Goal: Information Seeking & Learning: Understand process/instructions

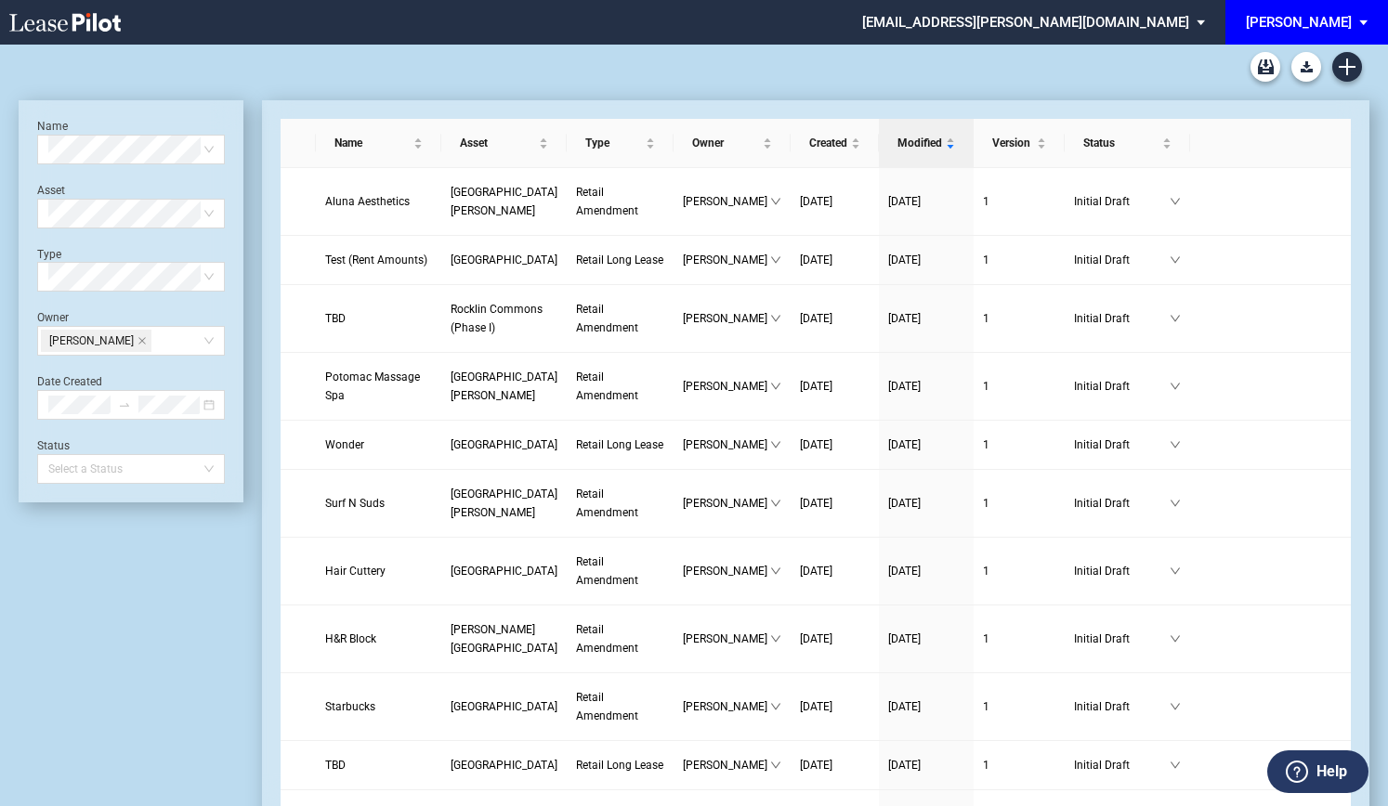
click at [1365, 22] on span "EDENS: \aEDENS\a" at bounding box center [1366, 22] width 22 height 45
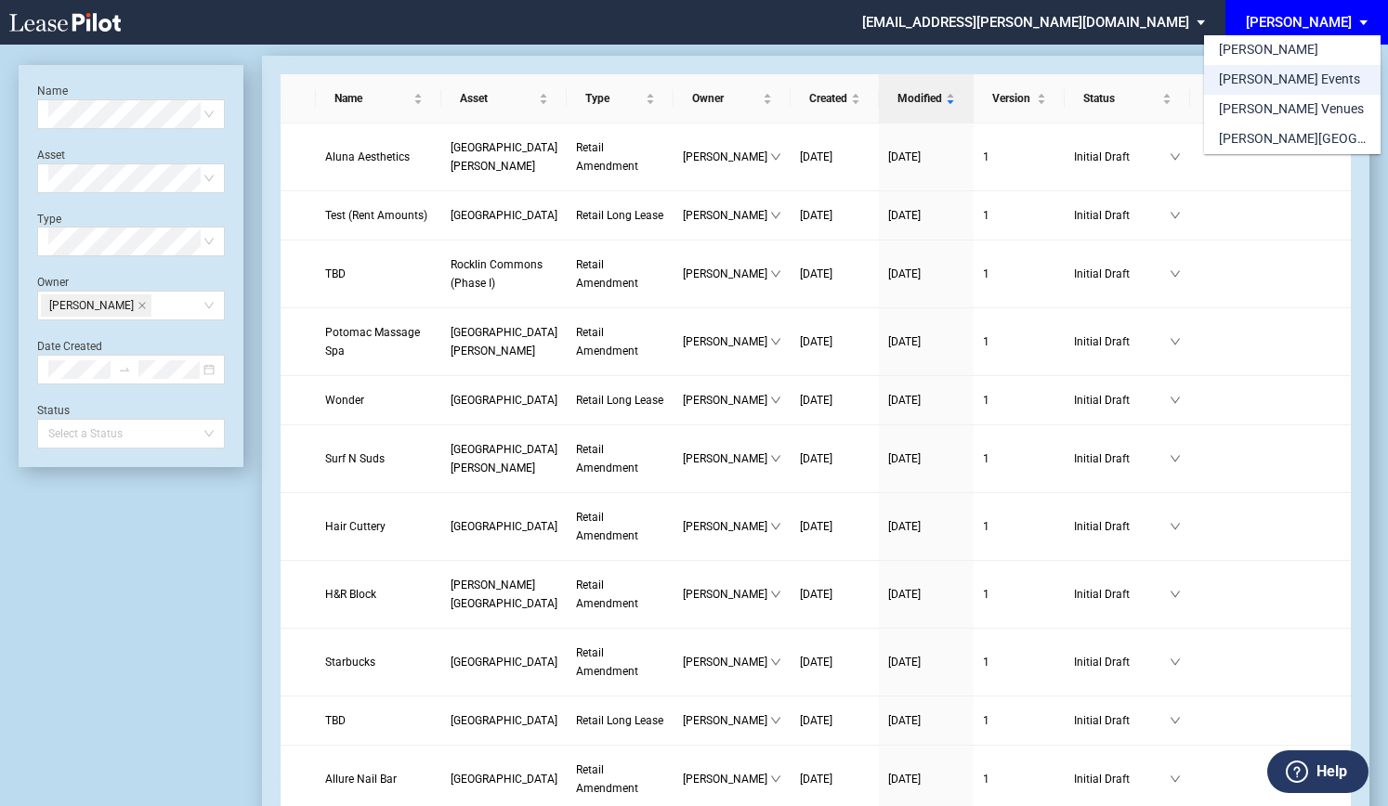
click at [1266, 75] on div "[PERSON_NAME] Events" at bounding box center [1289, 80] width 141 height 19
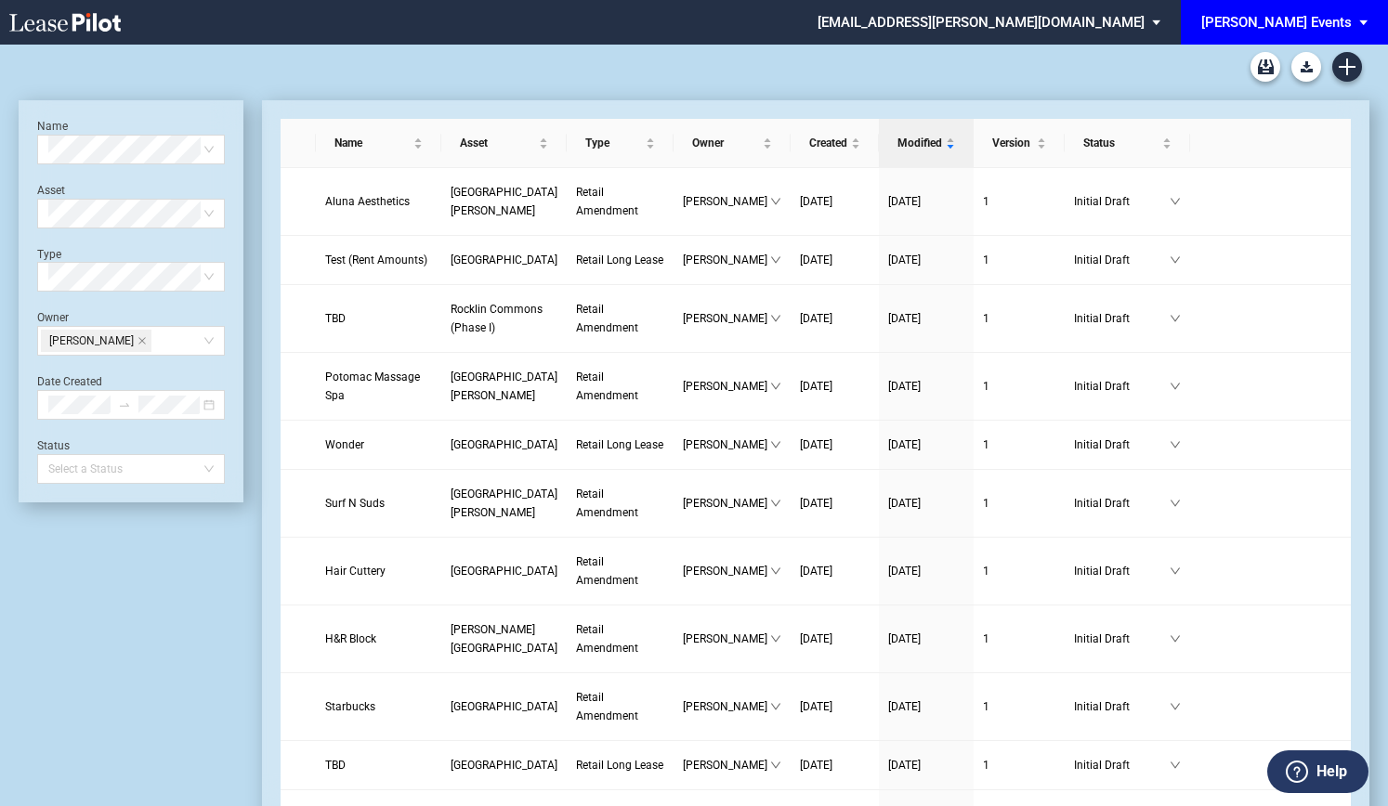
scroll to position [45, 0]
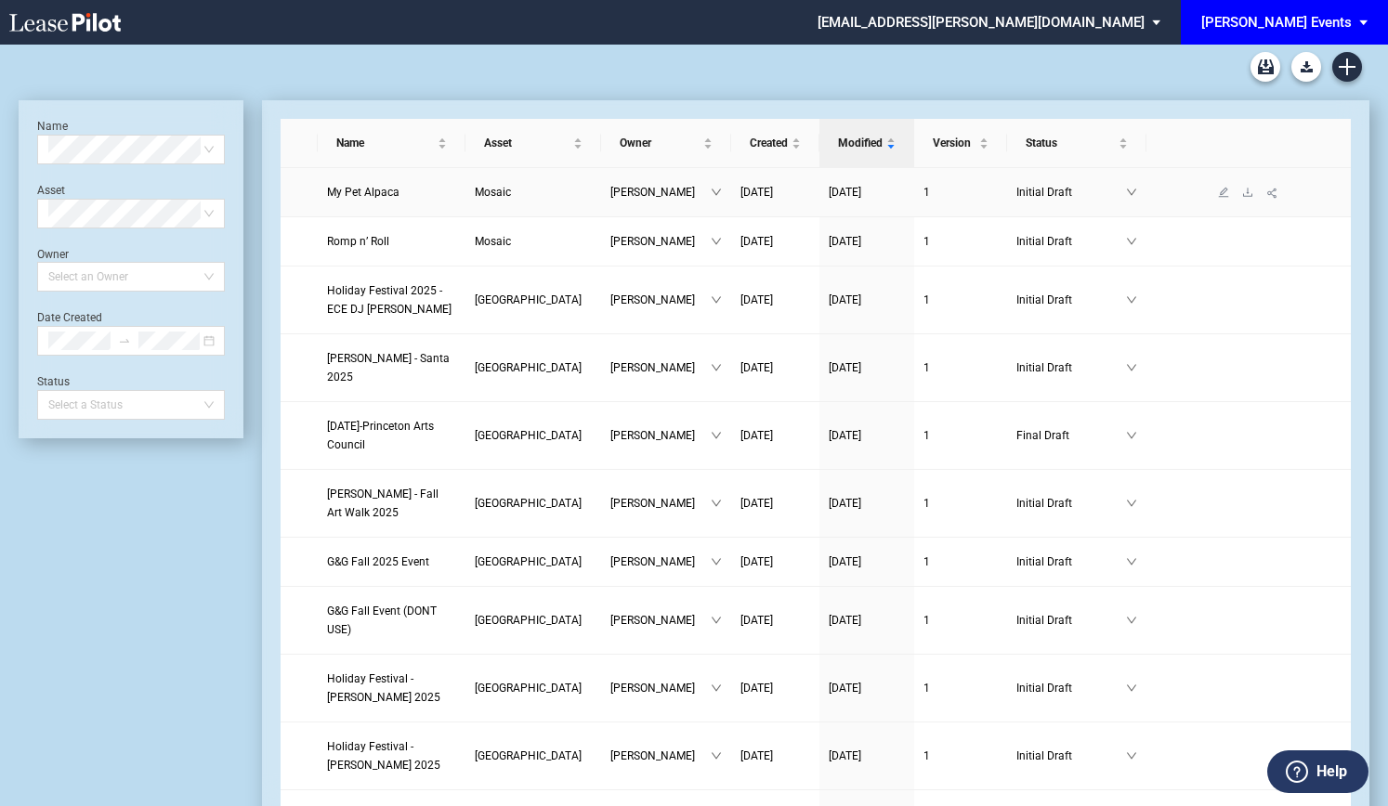
click at [378, 190] on span "My Pet Alpaca" at bounding box center [363, 192] width 72 height 13
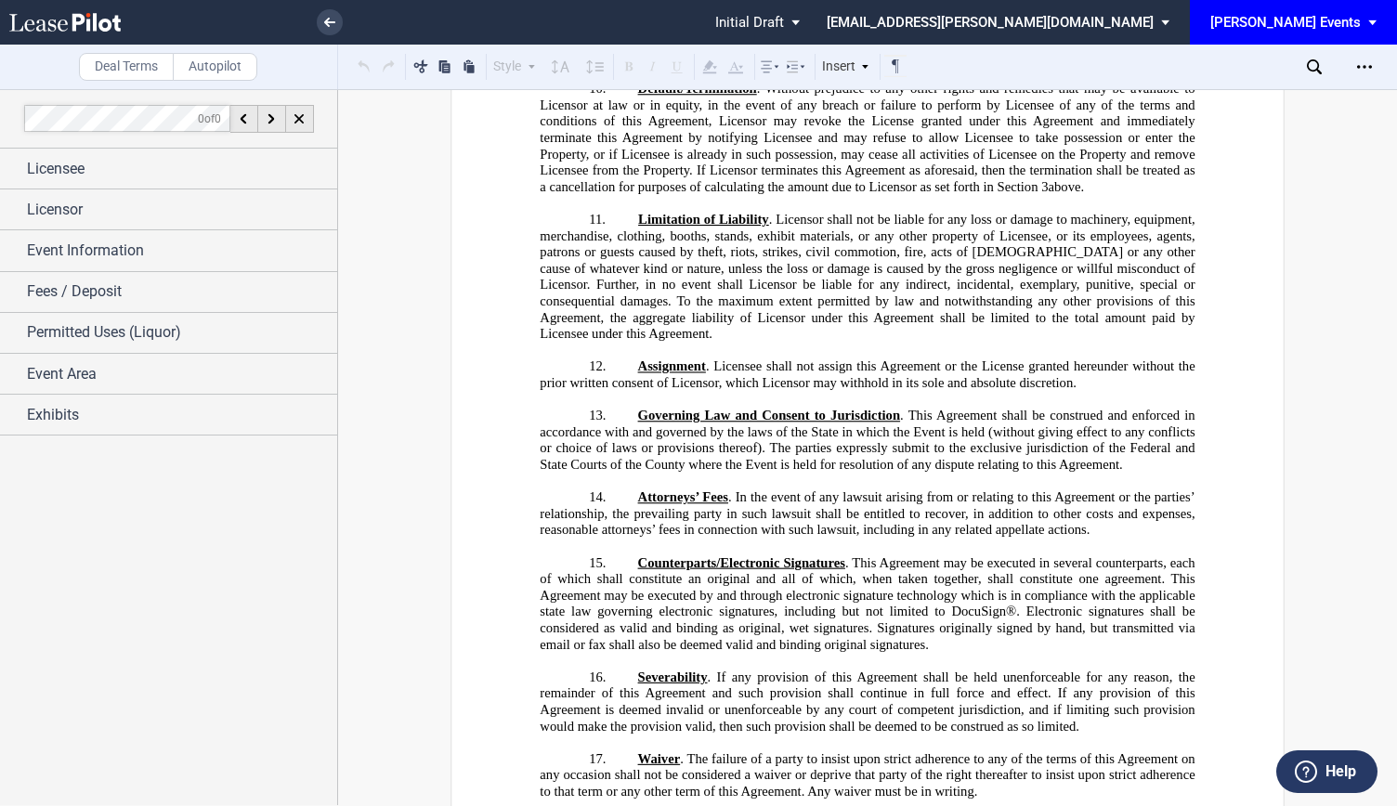
scroll to position [2322, 0]
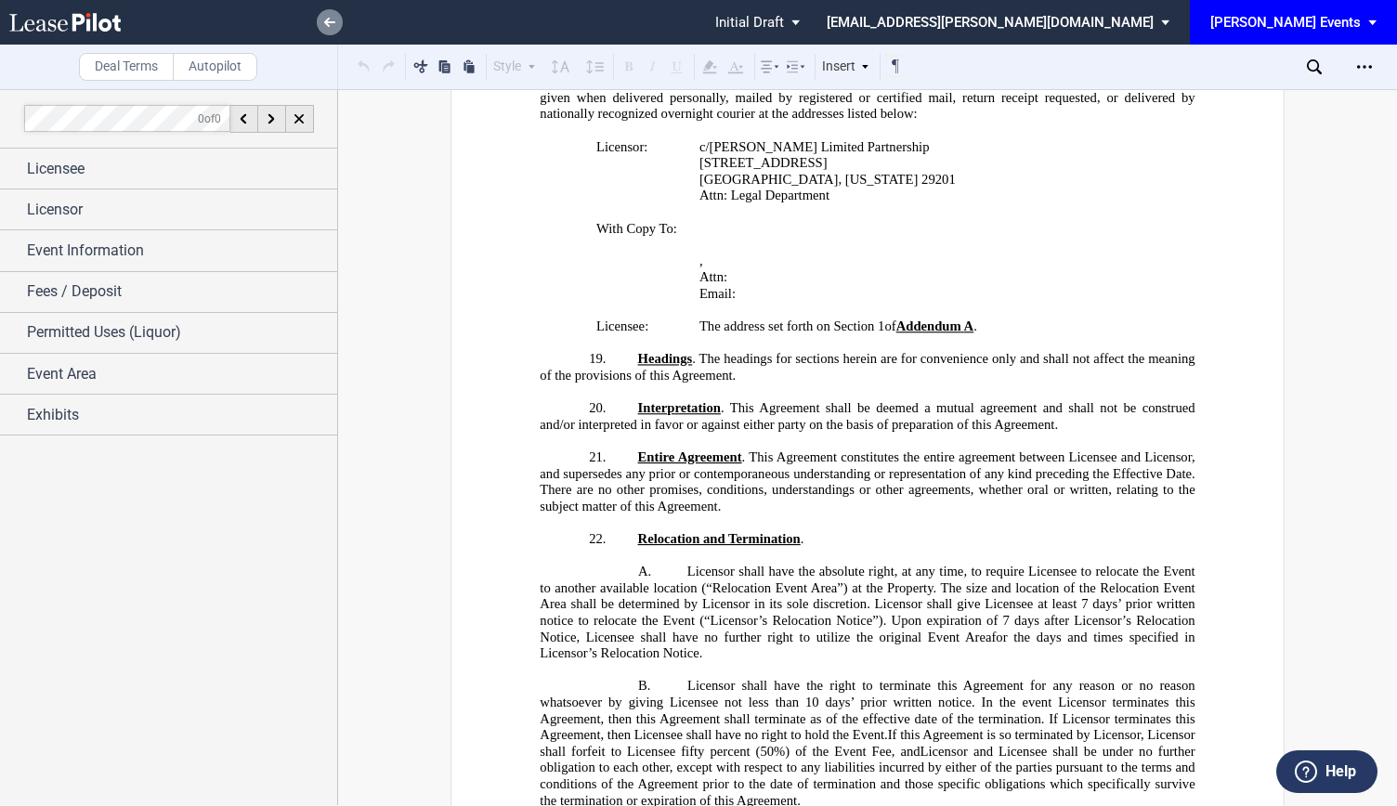
click at [320, 18] on link at bounding box center [330, 22] width 26 height 26
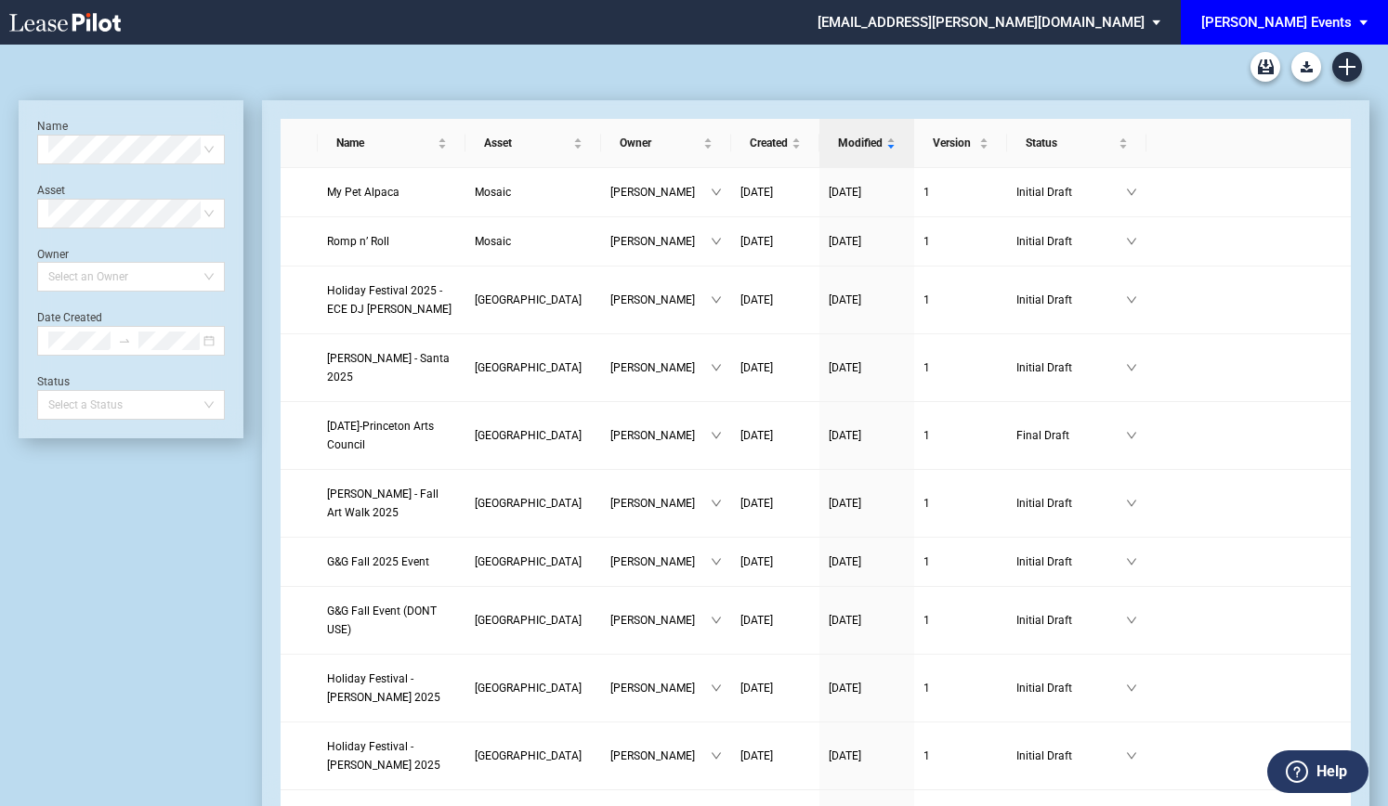
click at [1321, 25] on div "[PERSON_NAME] Events" at bounding box center [1276, 22] width 150 height 17
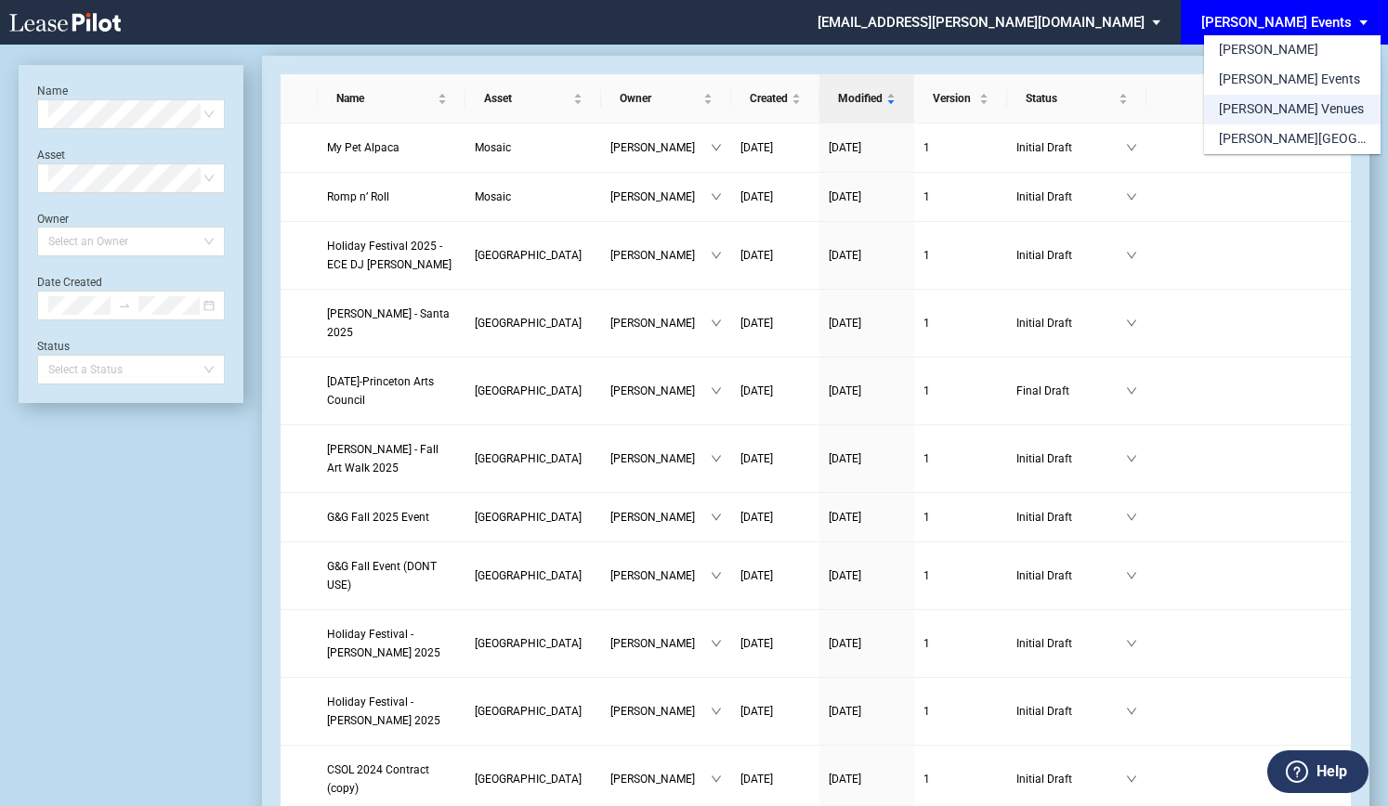
click at [1291, 105] on div "[PERSON_NAME] Venues" at bounding box center [1291, 109] width 145 height 19
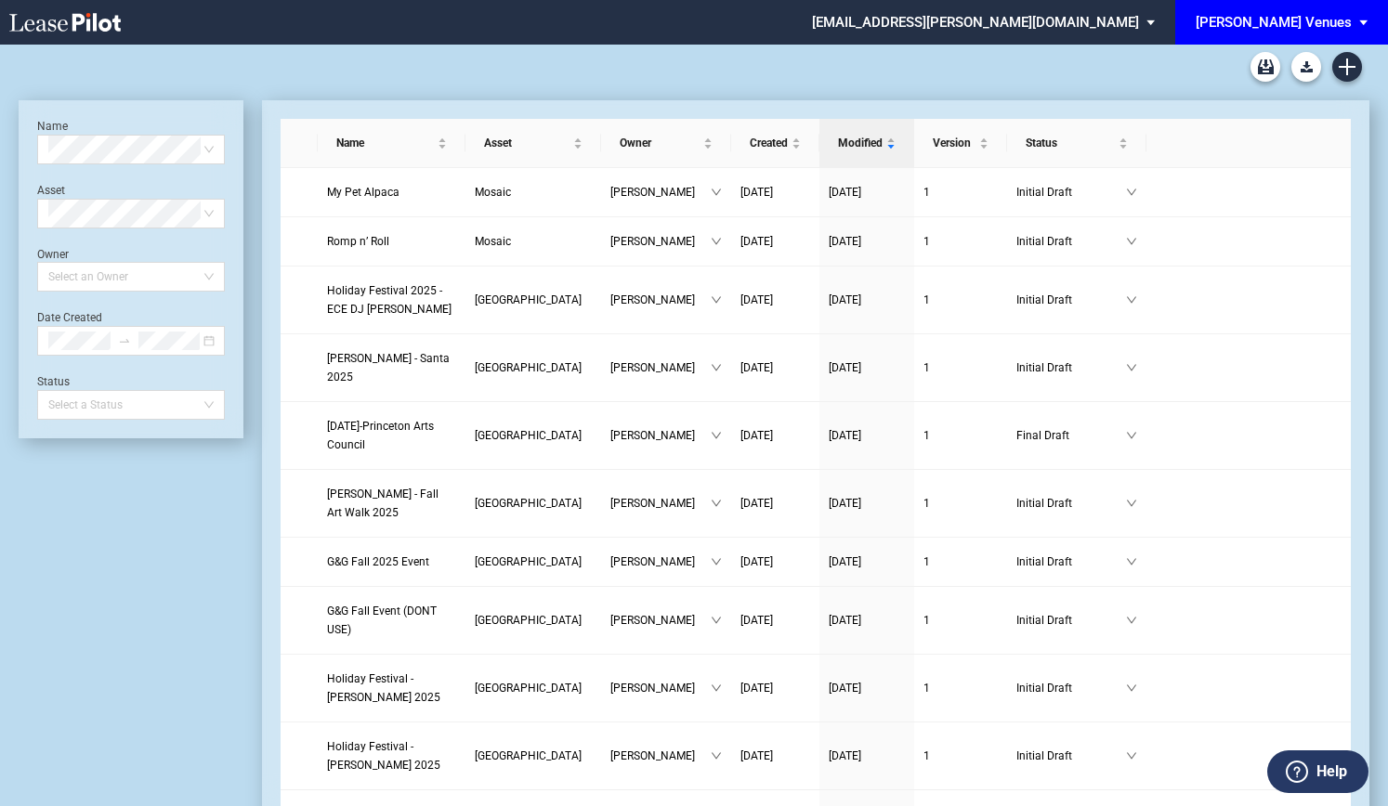
scroll to position [45, 0]
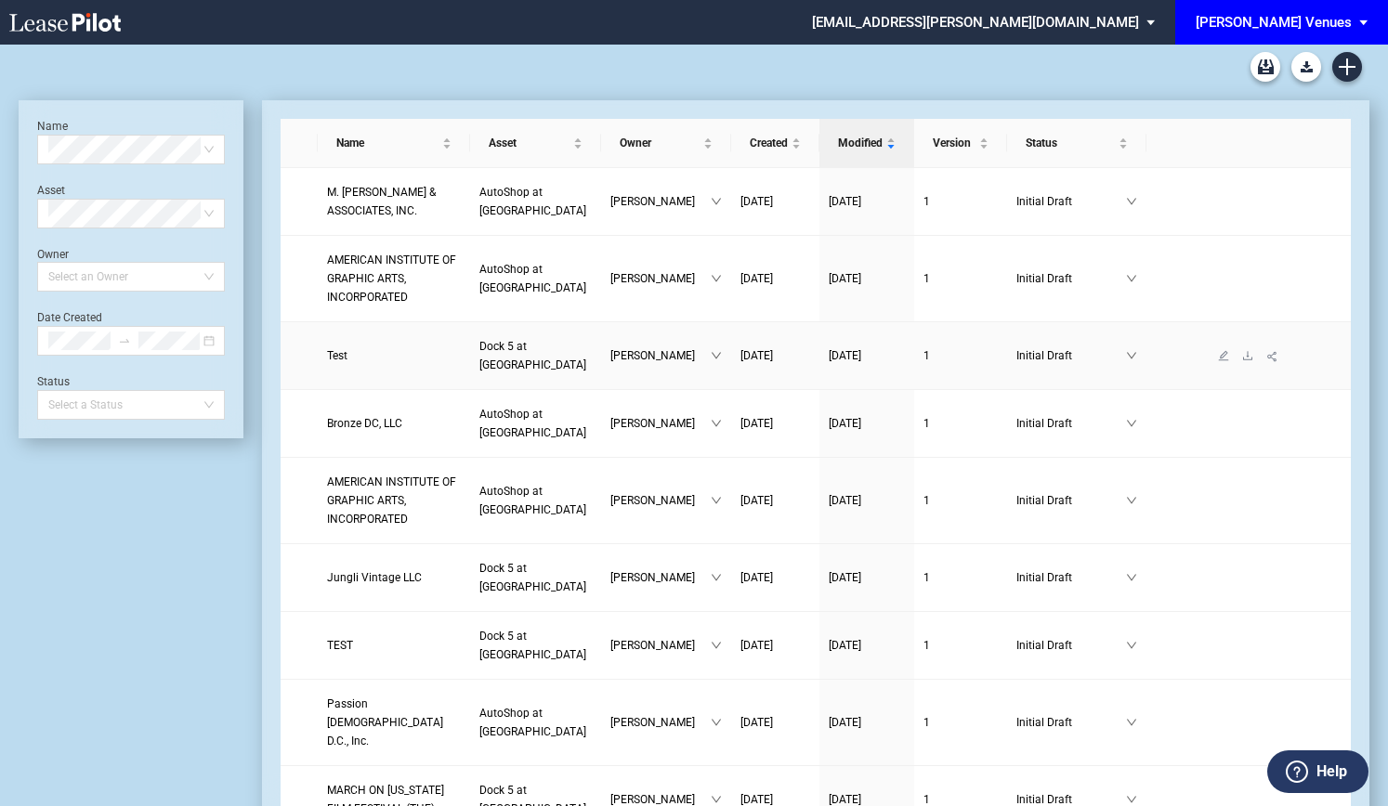
click at [352, 361] on link "Test" at bounding box center [394, 355] width 134 height 19
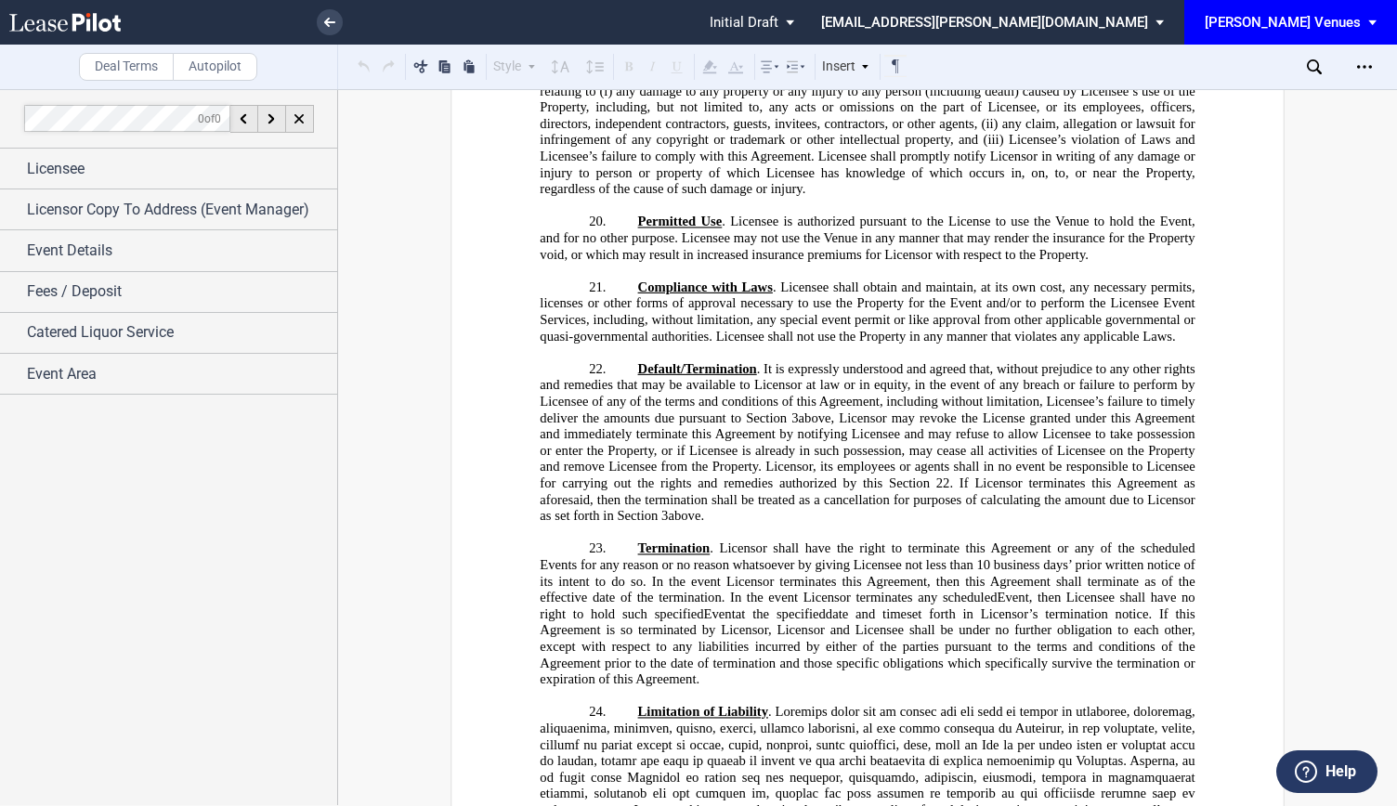
scroll to position [4365, 0]
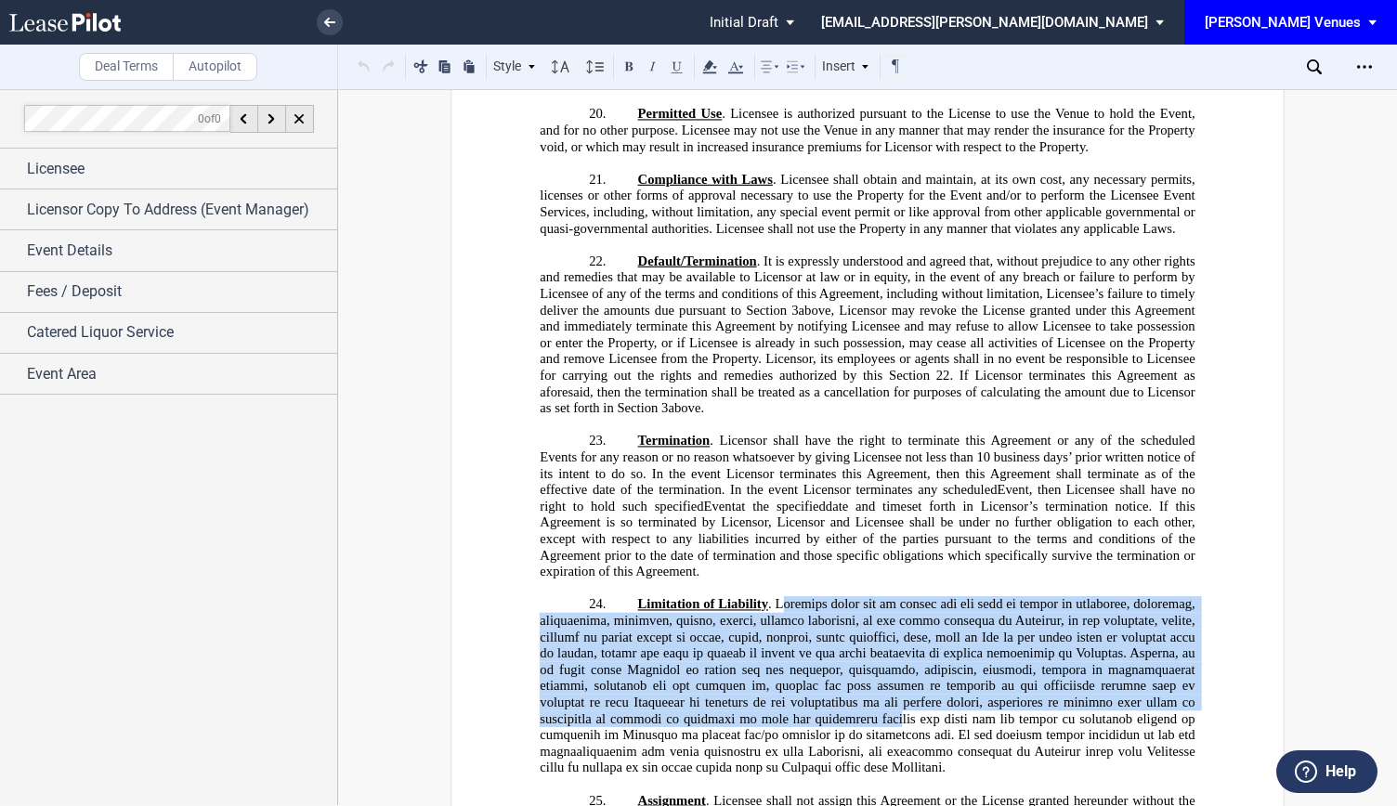
drag, startPoint x: 775, startPoint y: 426, endPoint x: 789, endPoint y: 530, distance: 105.1
click at [789, 596] on span at bounding box center [869, 685] width 659 height 179
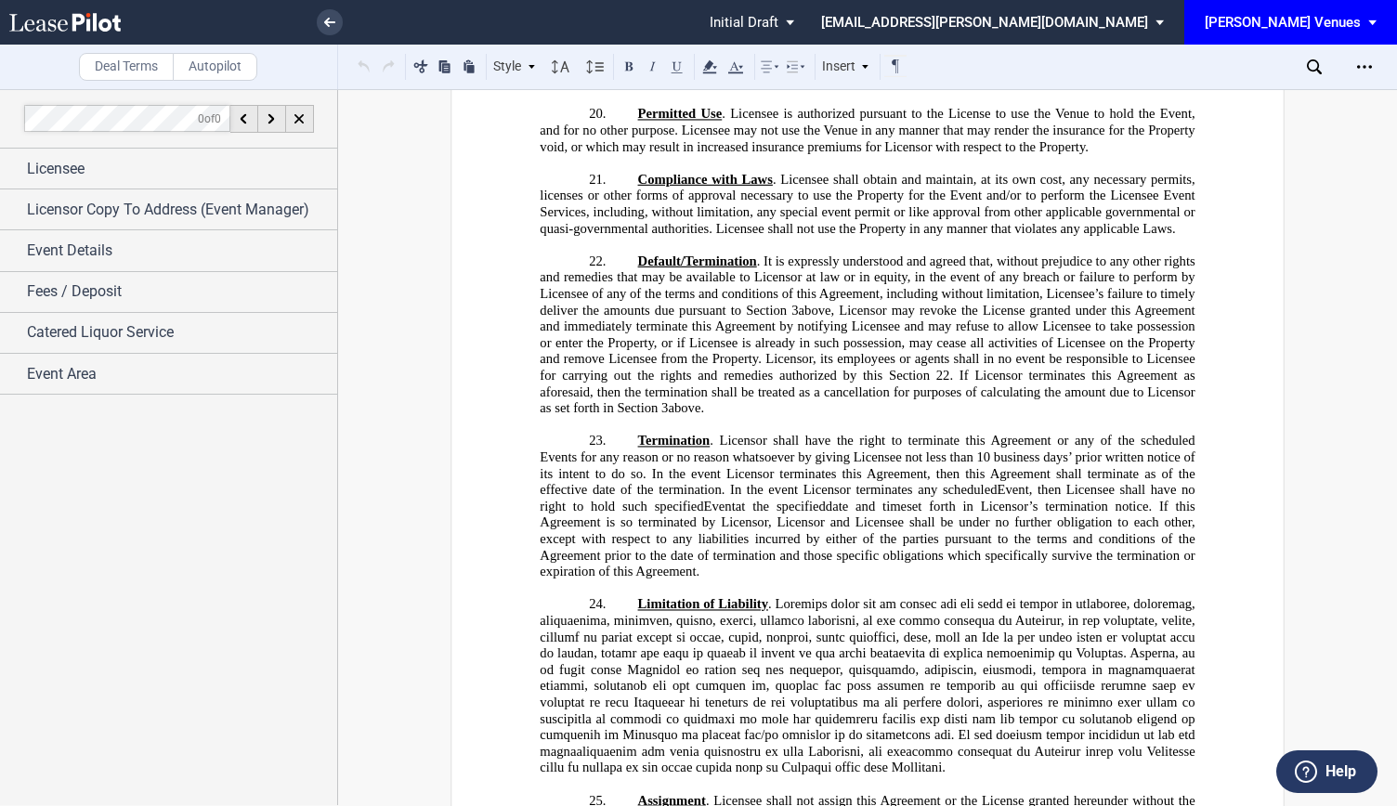
click at [761, 596] on span at bounding box center [869, 685] width 659 height 179
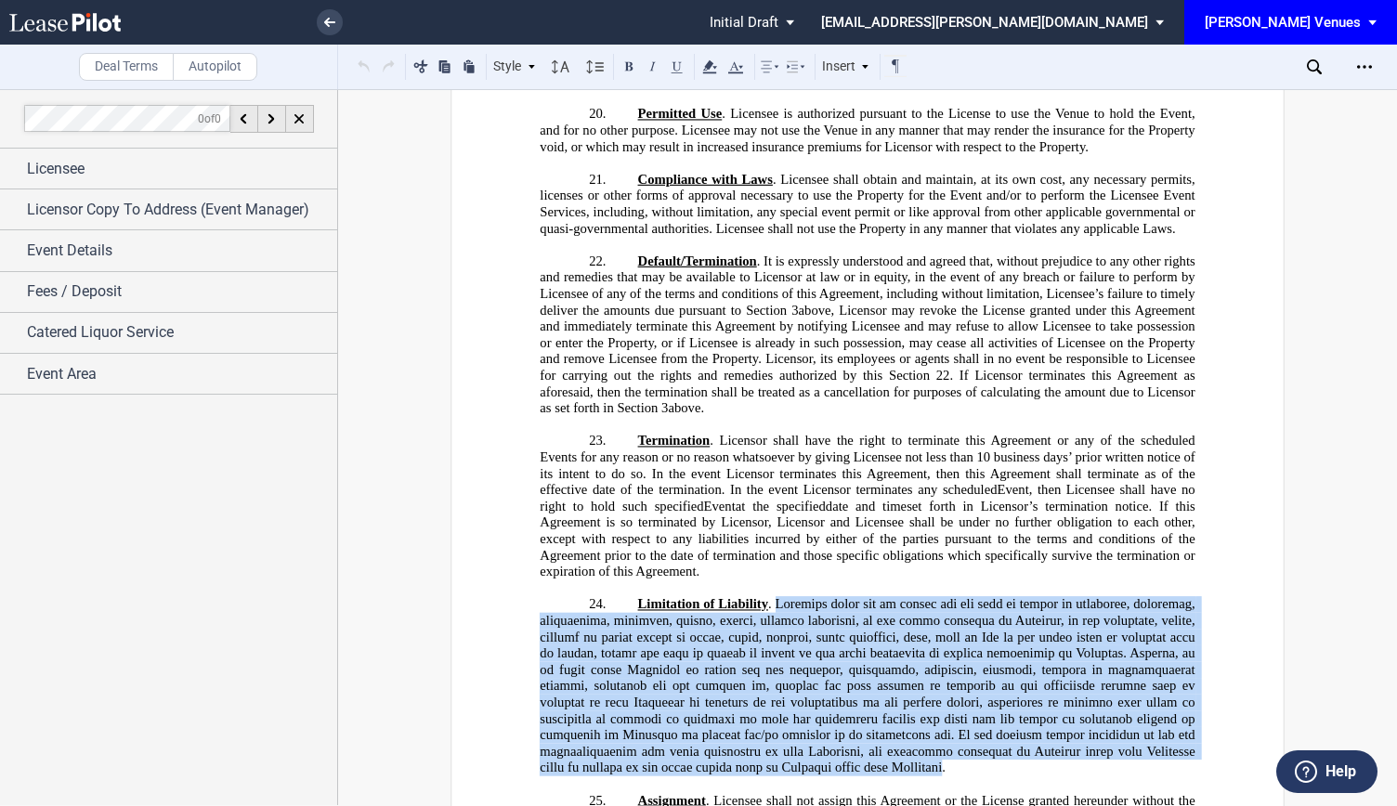
drag, startPoint x: 773, startPoint y: 423, endPoint x: 790, endPoint y: 586, distance: 164.4
click at [790, 596] on span at bounding box center [869, 685] width 659 height 179
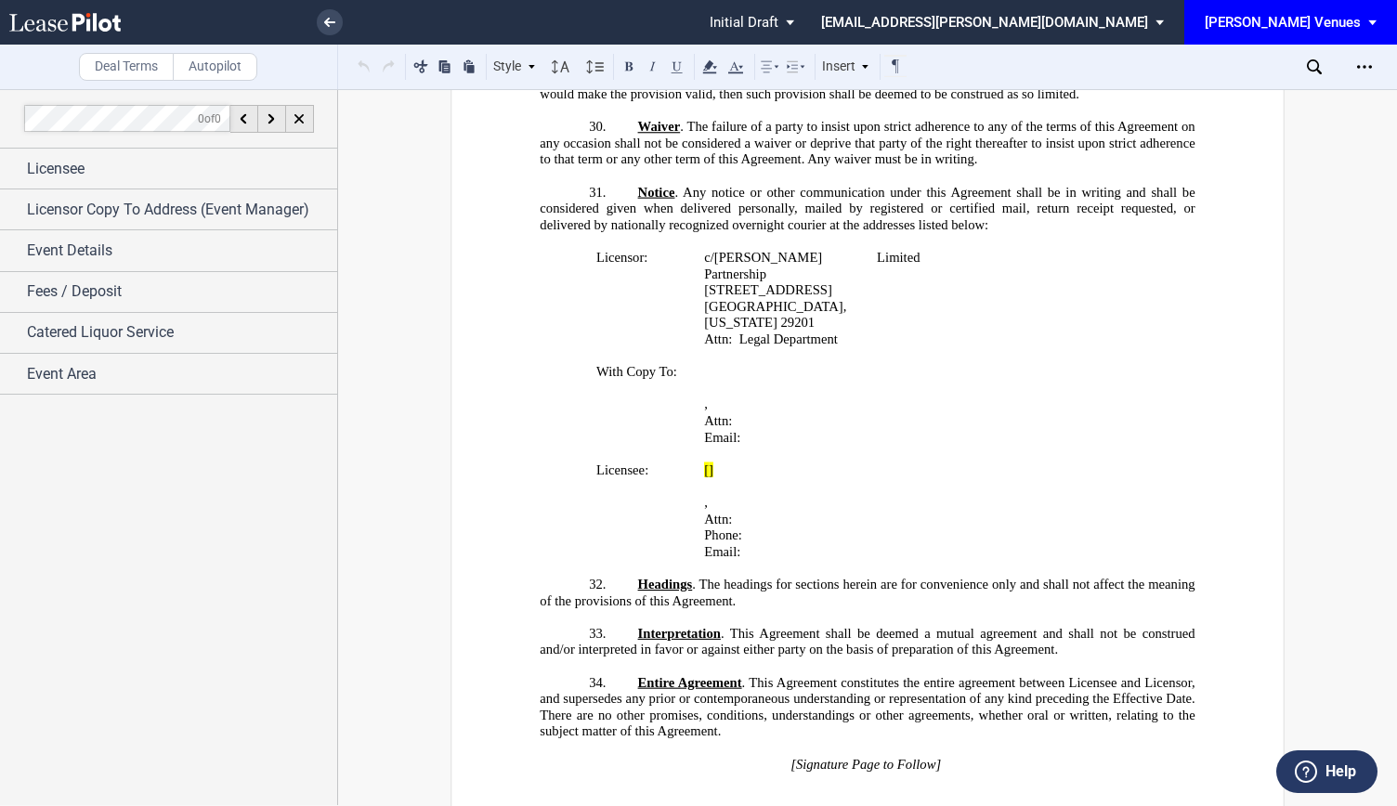
scroll to position [5294, 0]
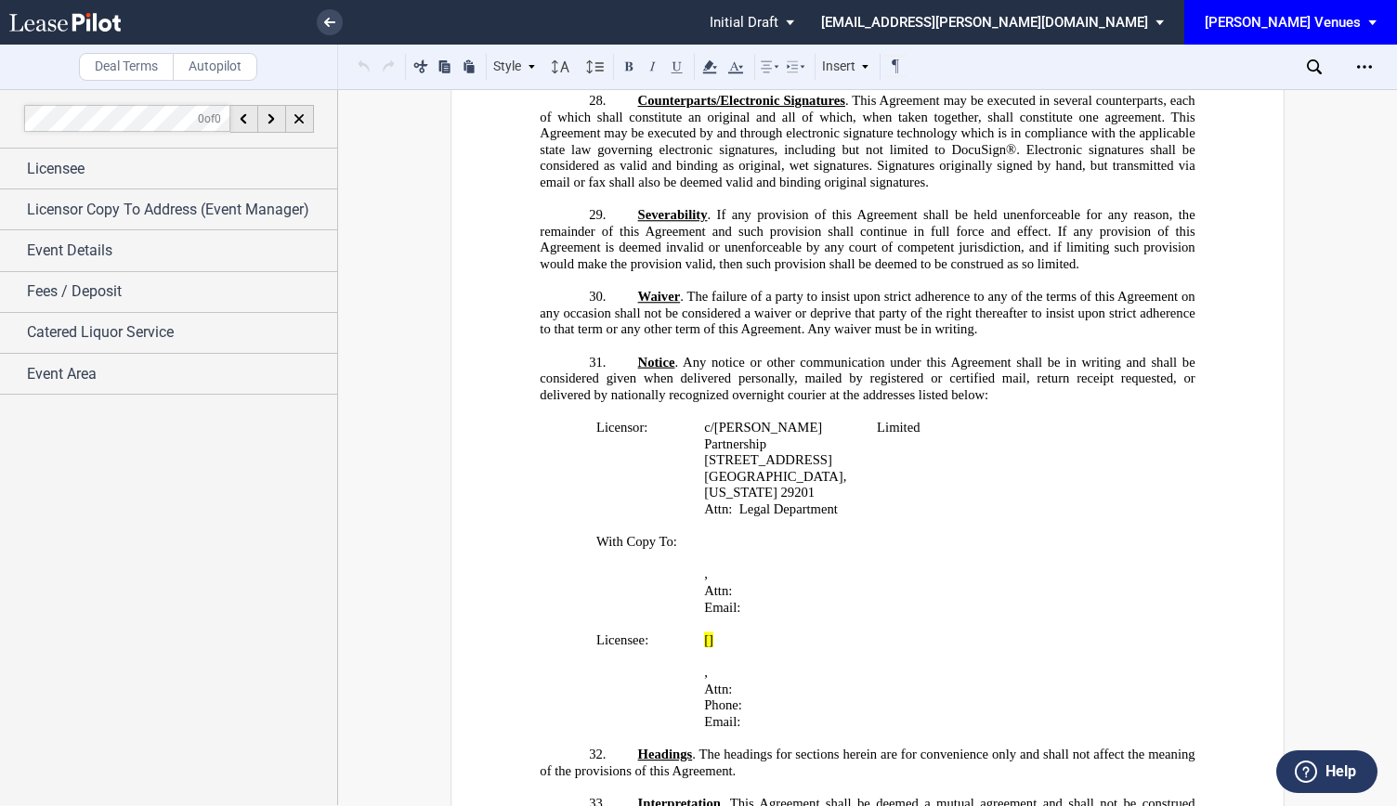
click at [892, 517] on p "﻿" at bounding box center [867, 525] width 655 height 17
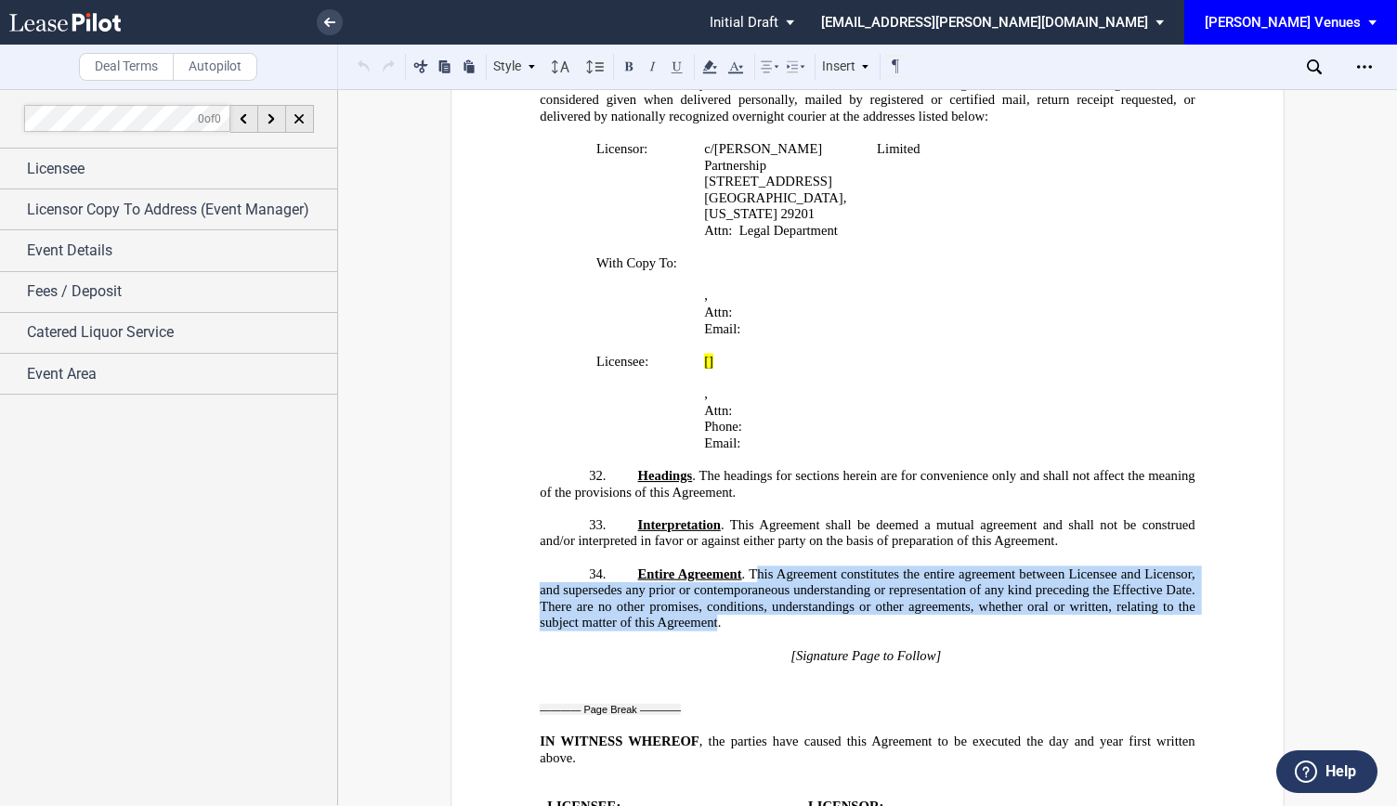
drag, startPoint x: 750, startPoint y: 311, endPoint x: 713, endPoint y: 365, distance: 65.4
click at [713, 566] on span ". This Agreement constitutes the entire agreement between Licensee and Licensor…" at bounding box center [869, 598] width 659 height 64
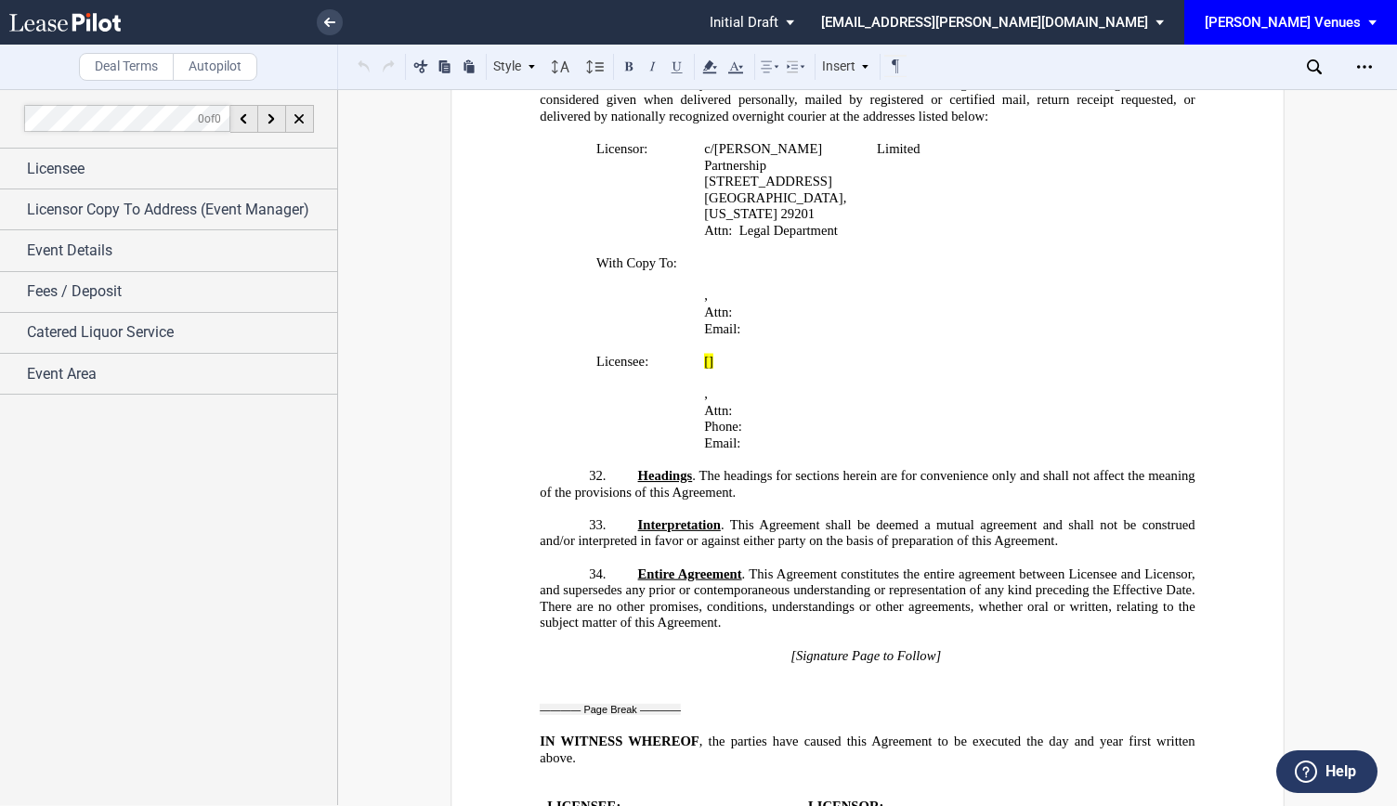
click at [778, 566] on span ". This Agreement constitutes the entire agreement between Licensee and Licensor…" at bounding box center [869, 598] width 659 height 64
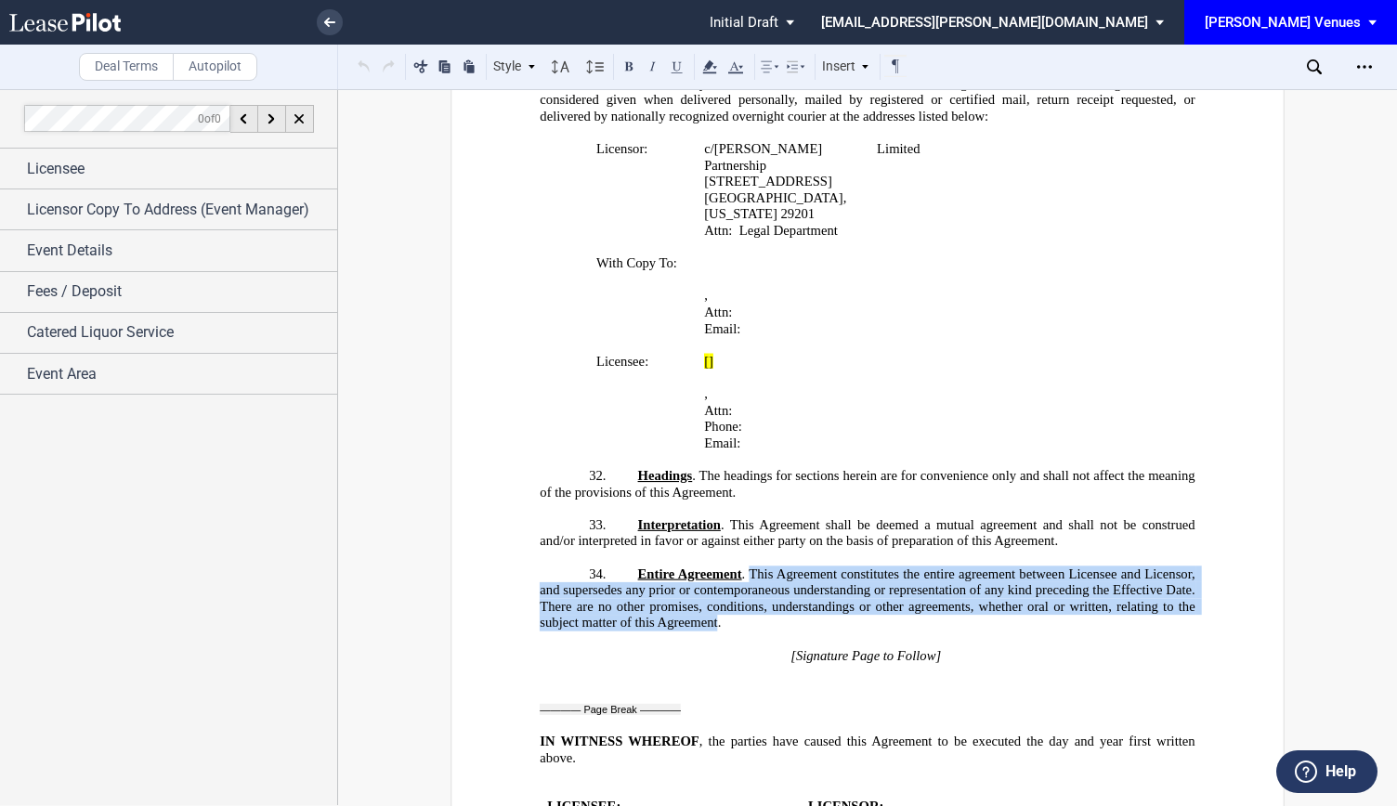
drag, startPoint x: 743, startPoint y: 309, endPoint x: 713, endPoint y: 358, distance: 56.7
click at [713, 566] on span ". This Agreement constitutes the entire agreement between Licensee and Licensor…" at bounding box center [869, 598] width 659 height 64
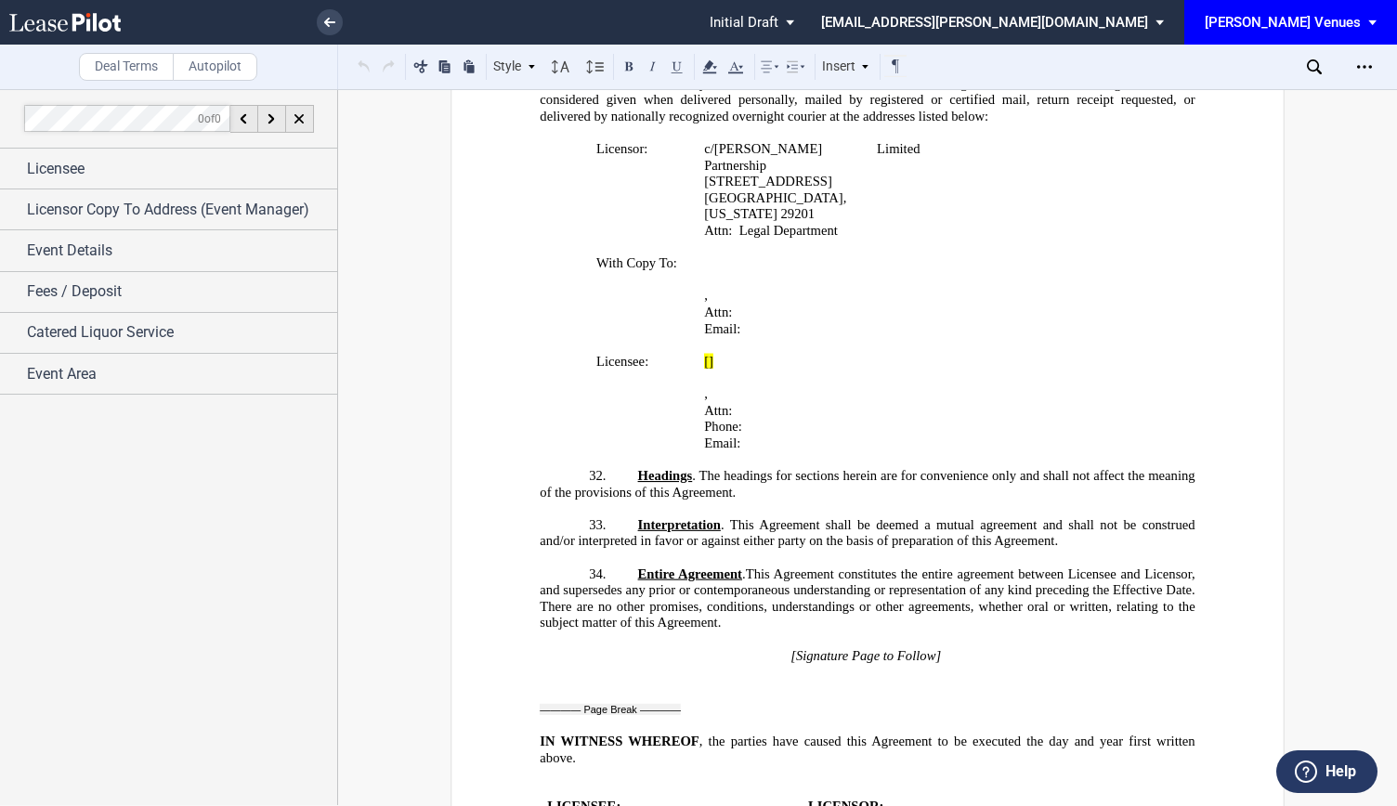
click at [908, 517] on span ". This Agreement shall be deemed a mutual agreement and shall not be construed …" at bounding box center [869, 533] width 659 height 32
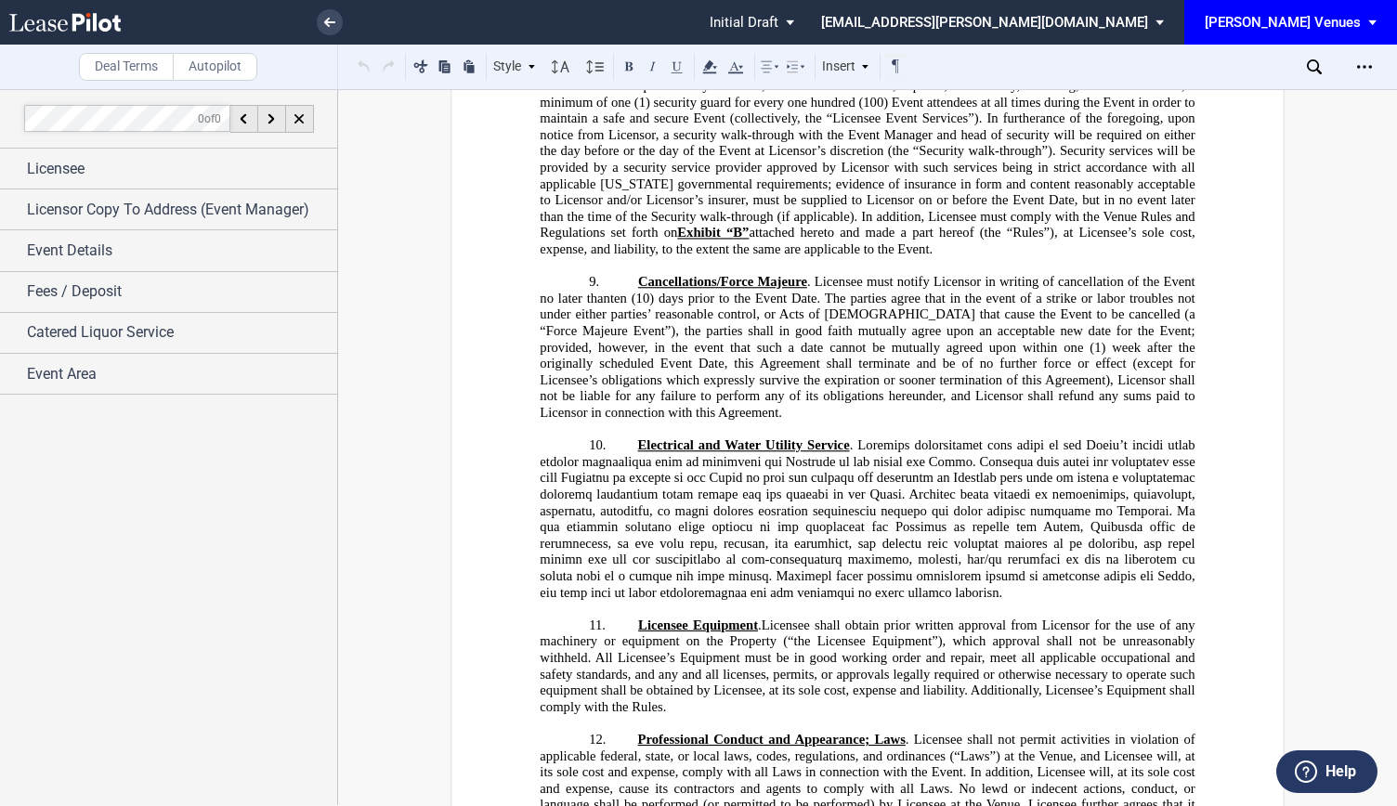
scroll to position [2229, 0]
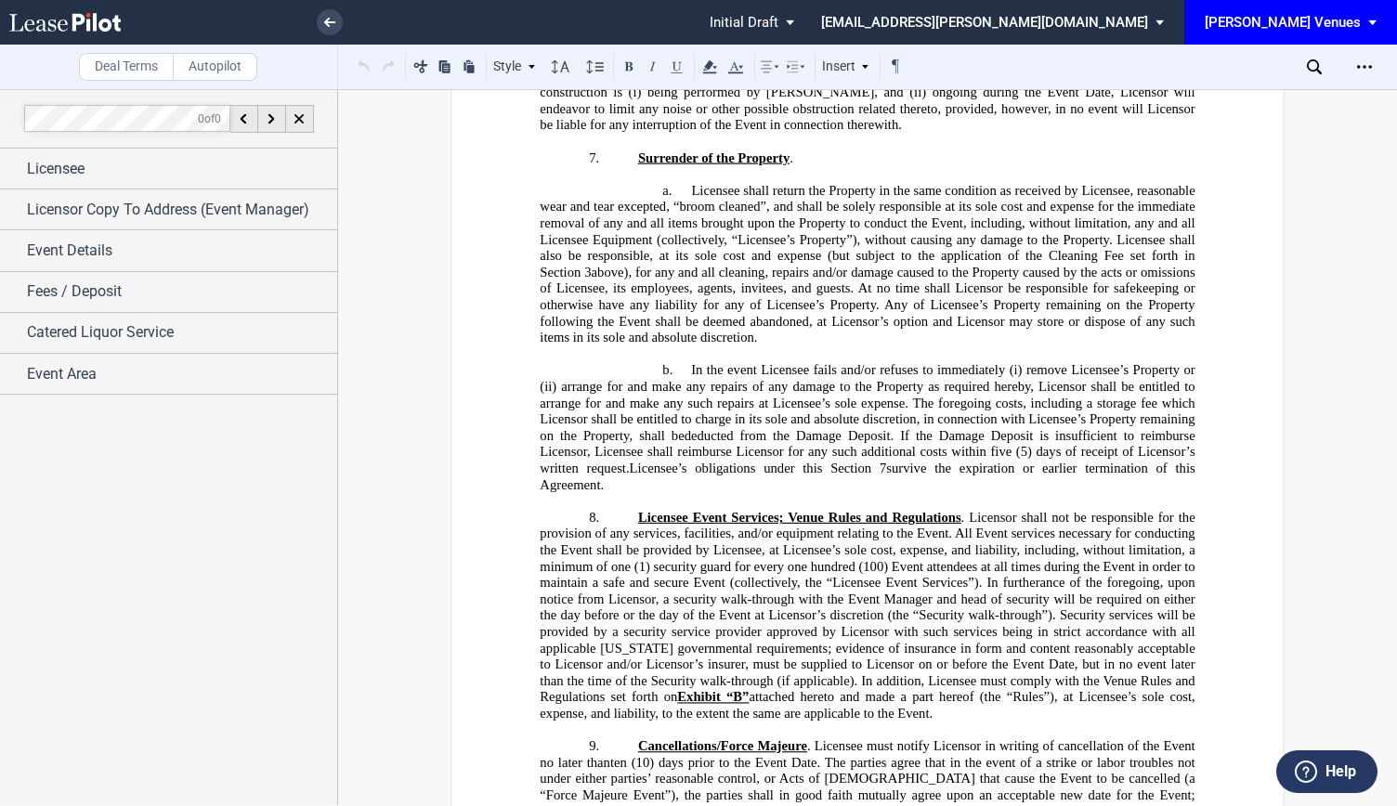
click at [843, 738] on span ". Licensee must notify Licensor in writing of cancellation of the Event no late…" at bounding box center [869, 754] width 659 height 32
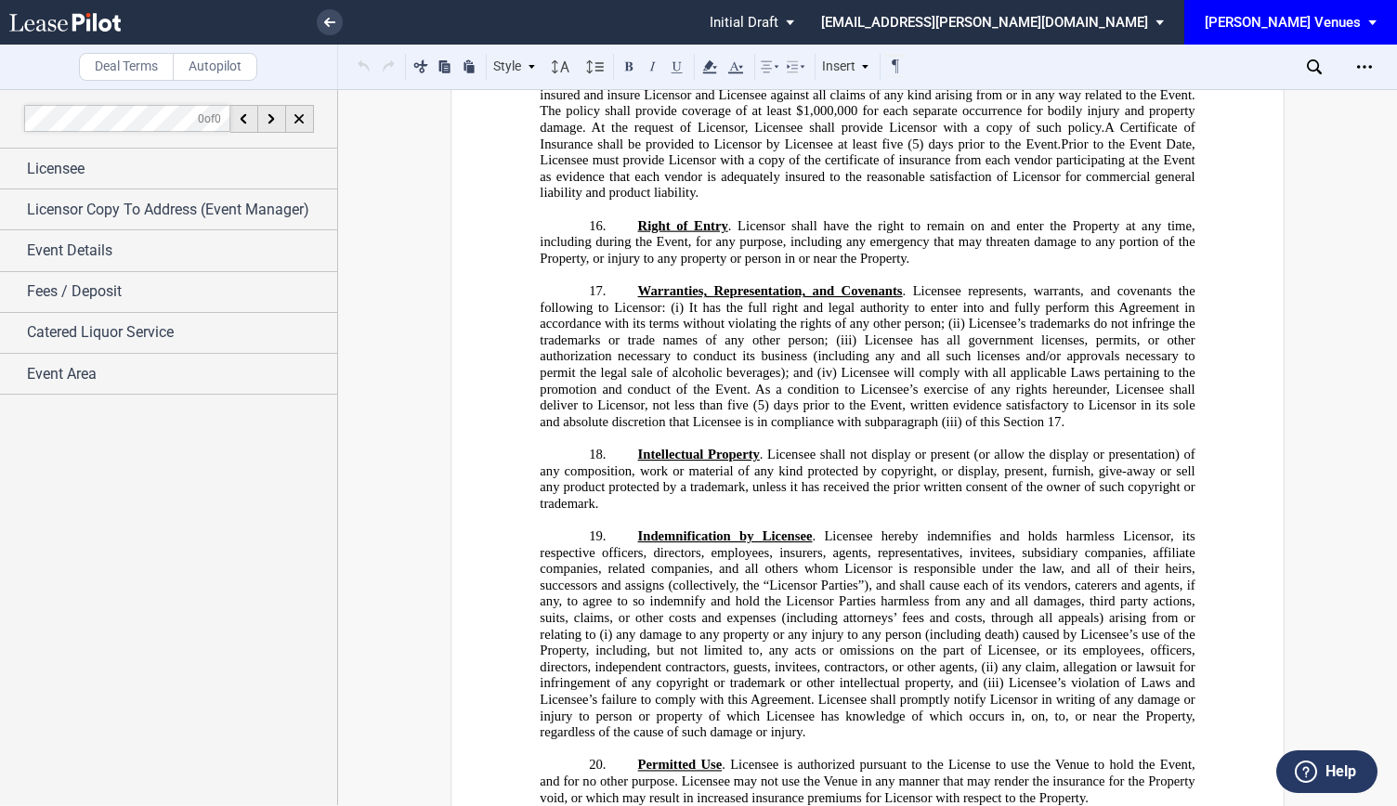
scroll to position [3715, 0]
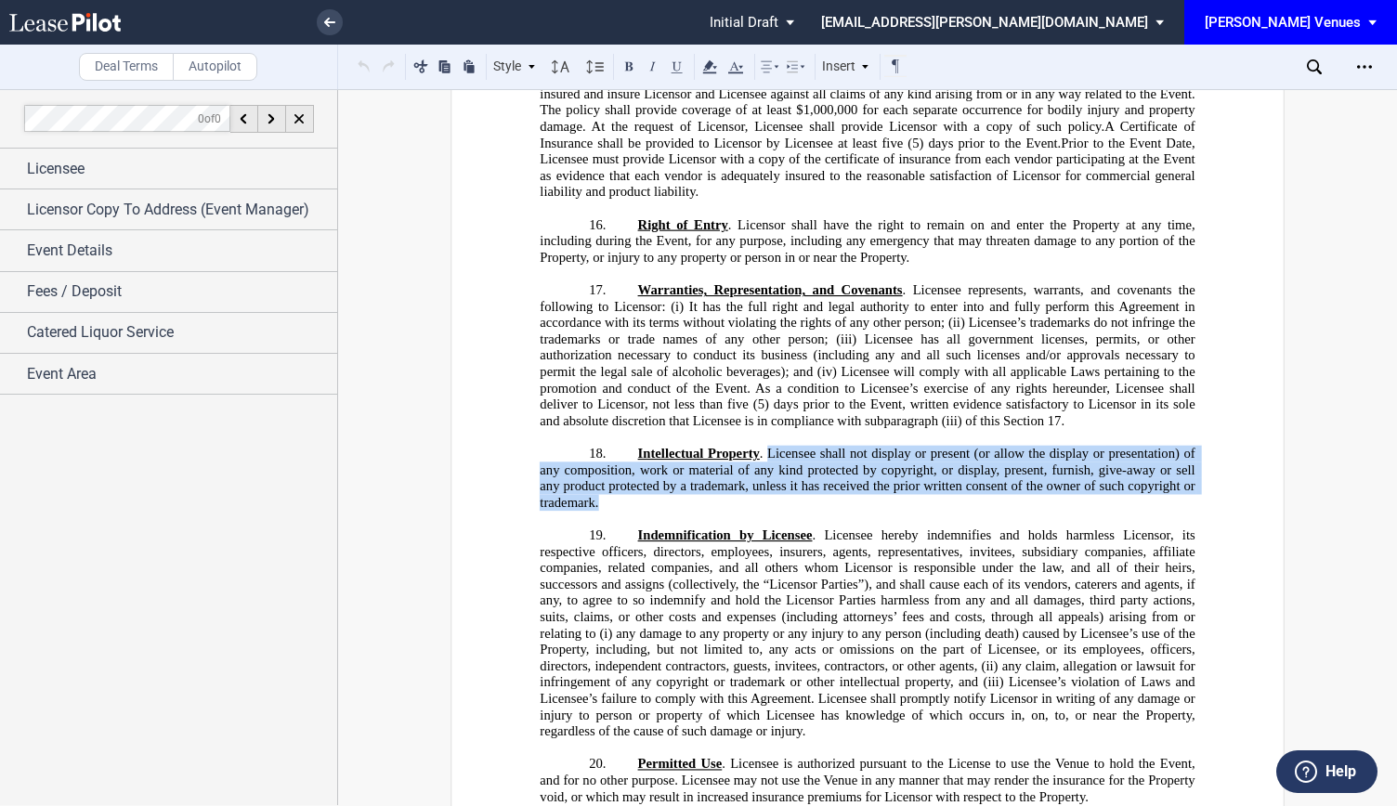
drag, startPoint x: 763, startPoint y: 307, endPoint x: 615, endPoint y: 358, distance: 156.0
click at [615, 446] on p "18. Intellectual Property . Licensee shall not display or present (or allow the…" at bounding box center [867, 478] width 655 height 65
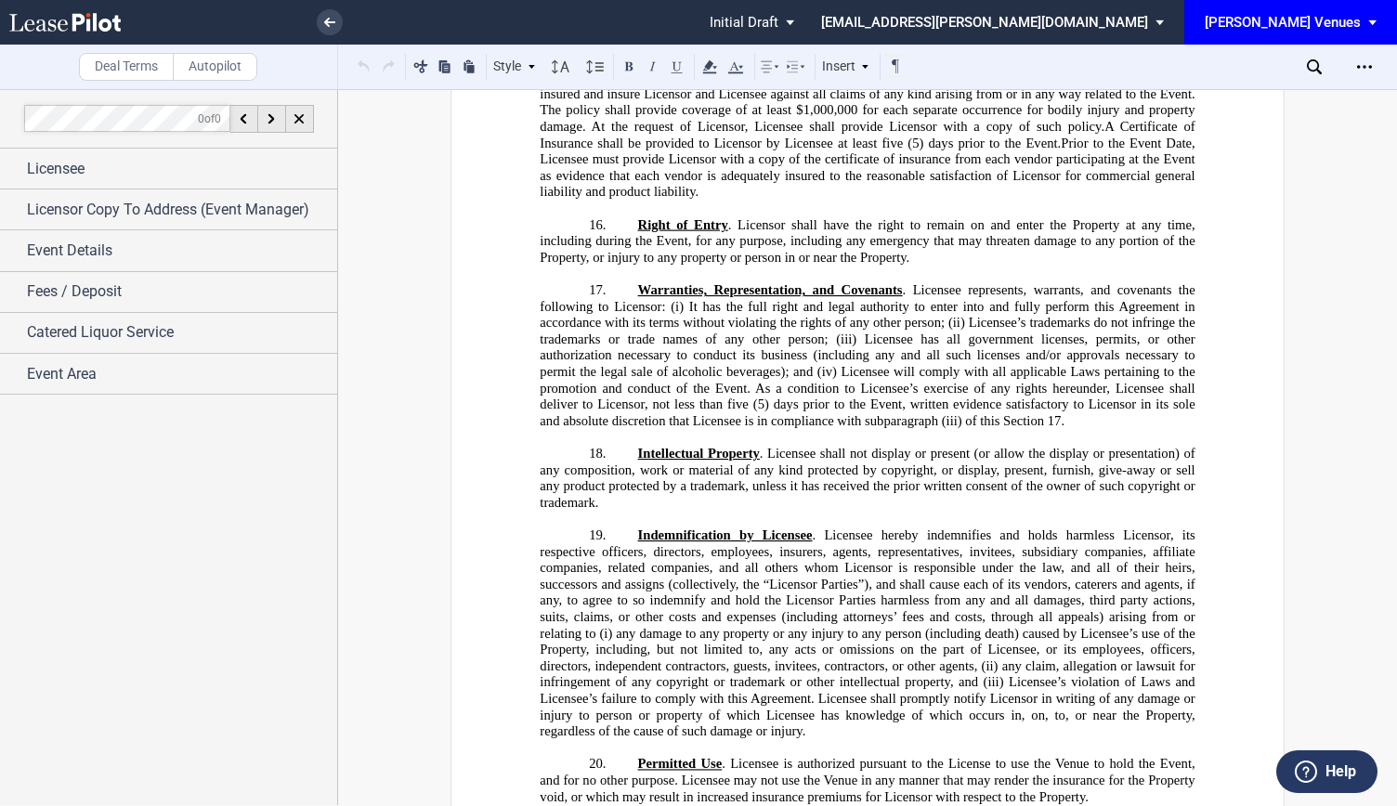
click at [1007, 332] on span "Licensee has all government licenses, permits, or other authorization necessary…" at bounding box center [869, 356] width 659 height 48
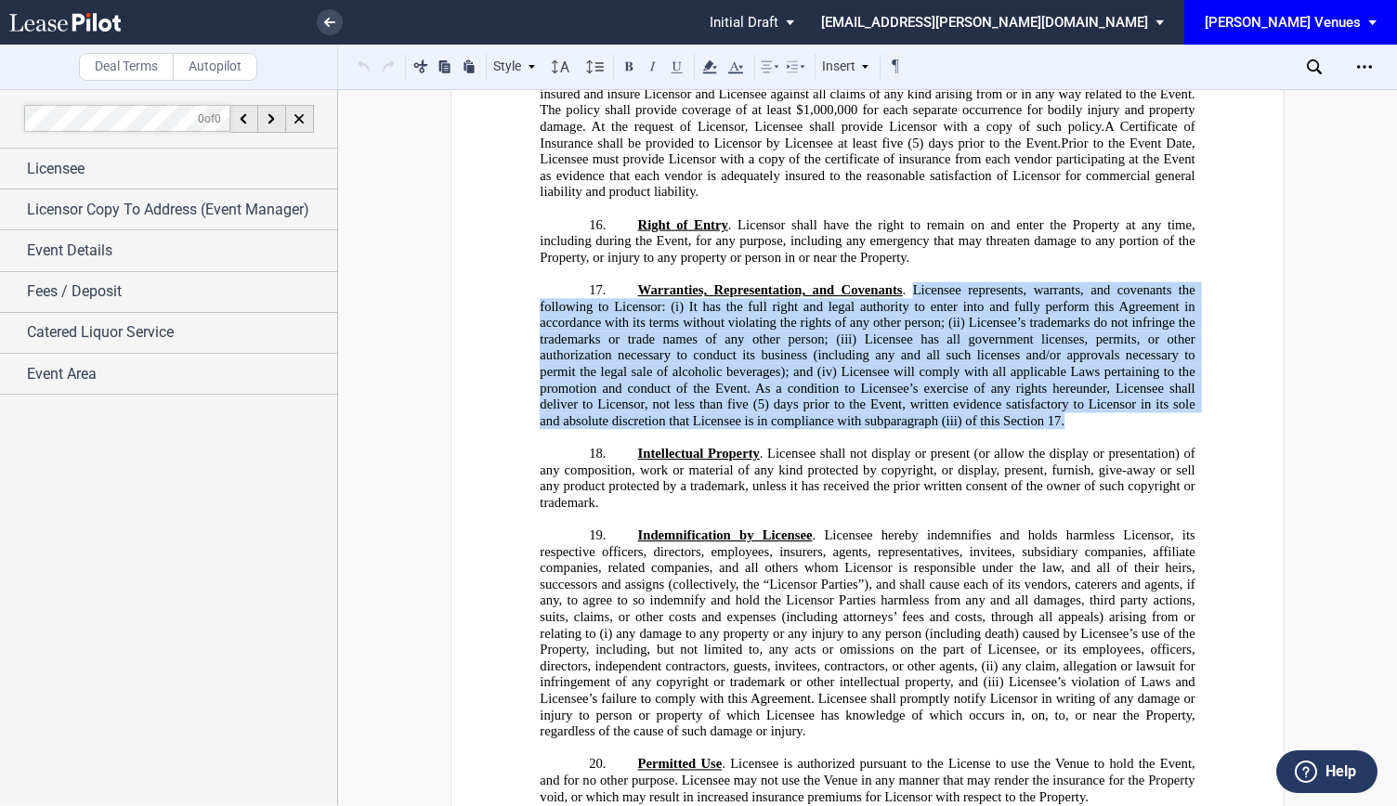
drag, startPoint x: 909, startPoint y: 148, endPoint x: 1040, endPoint y: 274, distance: 182.0
click at [1040, 282] on p "17. Warranties, Representation, and Covenants . Licensee represents, warrants, …" at bounding box center [867, 355] width 655 height 147
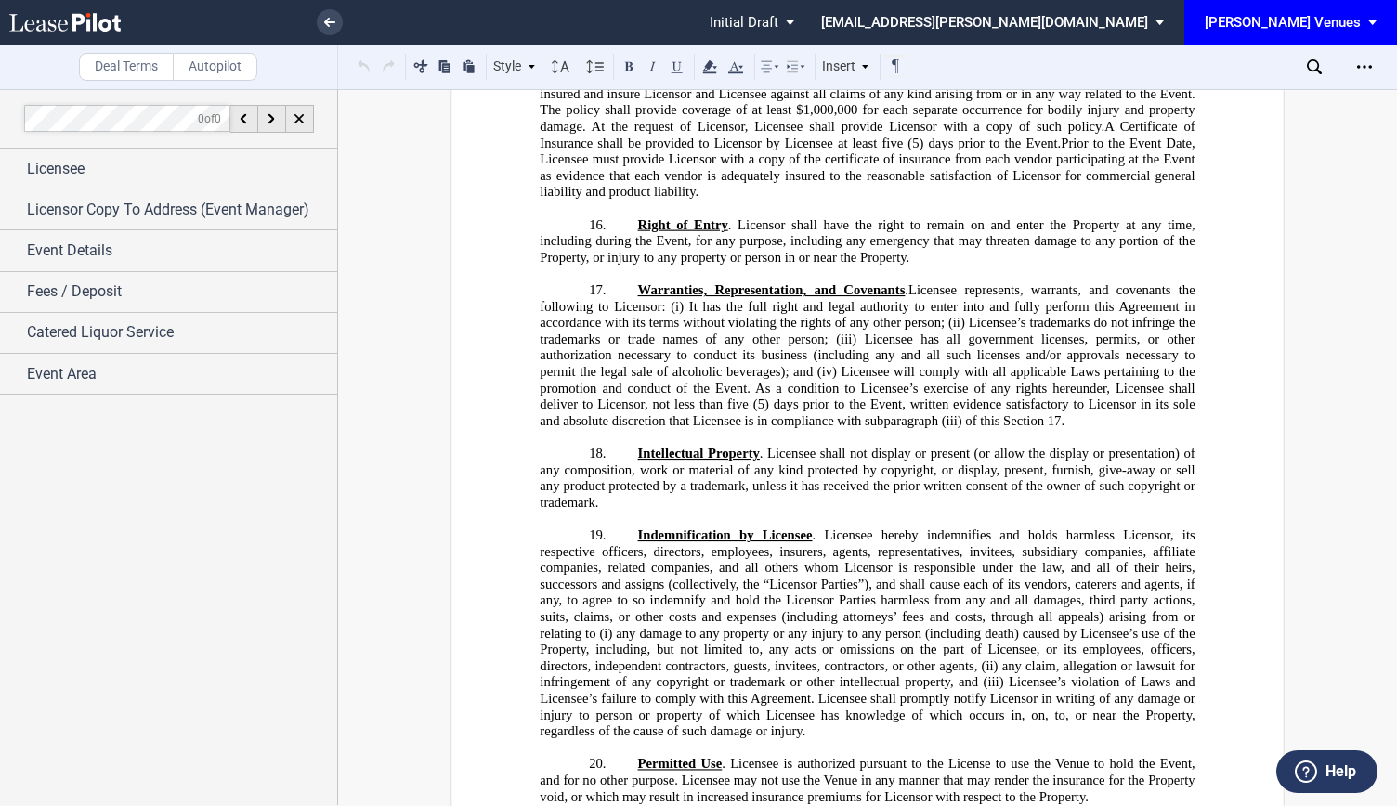
click at [1049, 446] on span ". Licensee shall not display or present (or allow the display or presentation) …" at bounding box center [869, 478] width 659 height 64
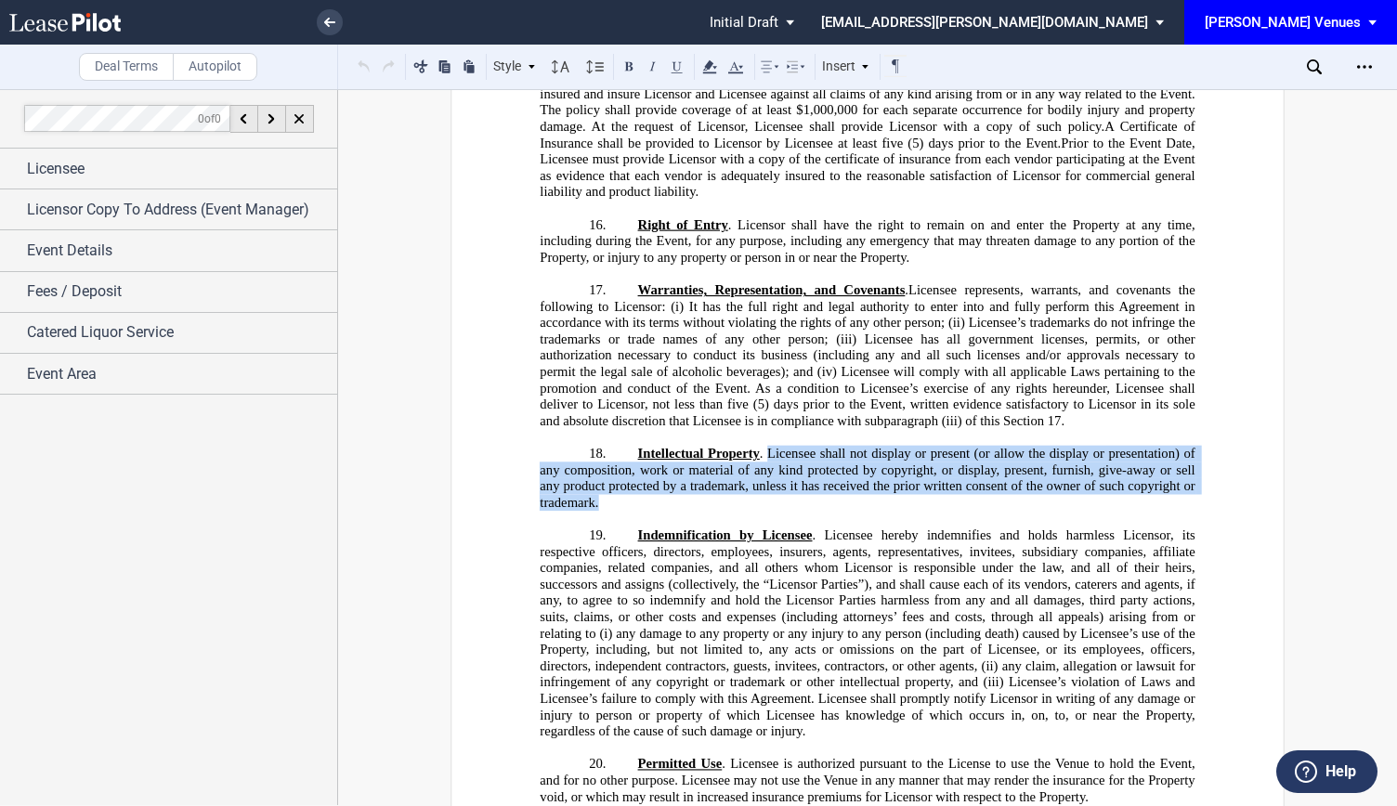
drag, startPoint x: 763, startPoint y: 307, endPoint x: 630, endPoint y: 350, distance: 140.4
click at [630, 446] on p "18. Intellectual Property . Licensee shall not display or present (or allow the…" at bounding box center [867, 478] width 655 height 65
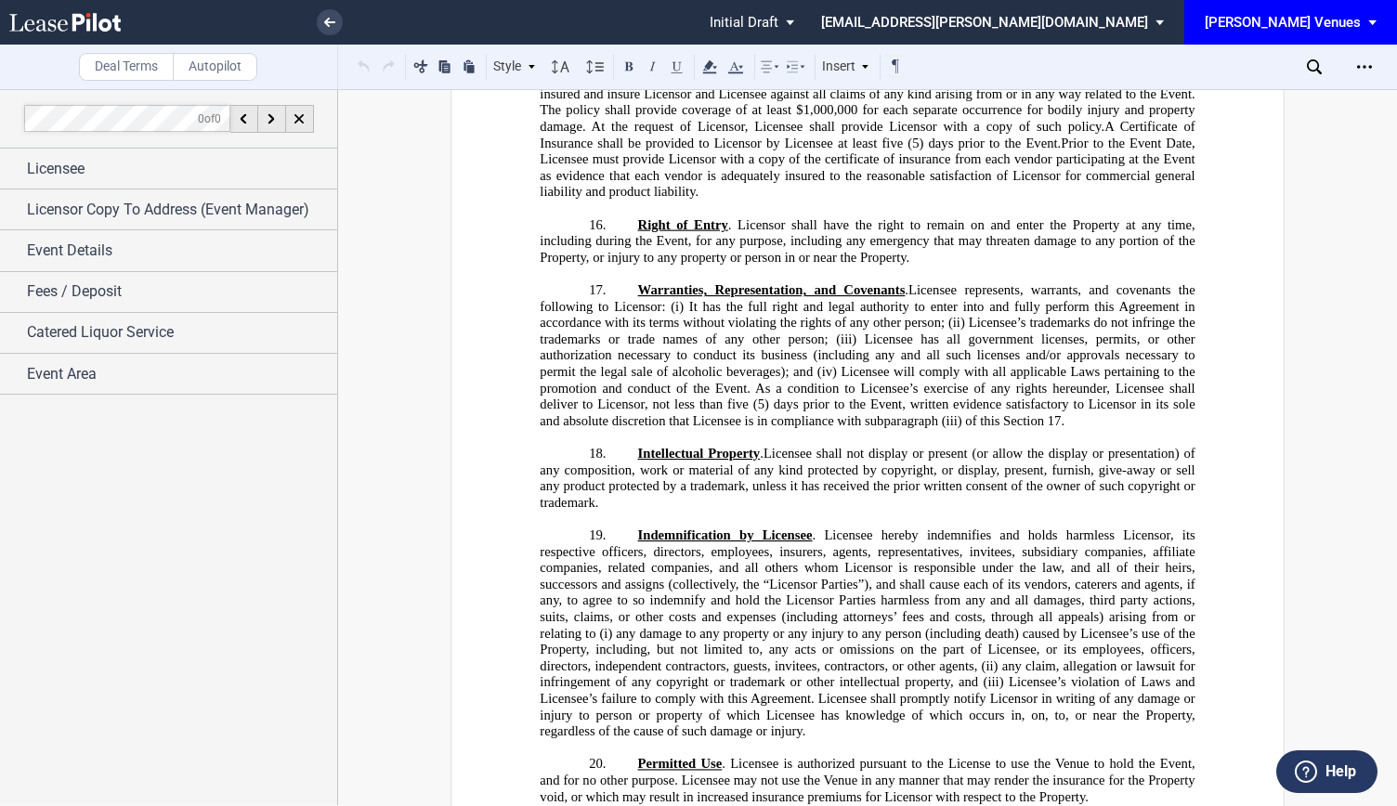
click at [1050, 528] on span ". Licensee hereby indemnifies and holds harmless Licensor, its respective offic…" at bounding box center [869, 584] width 659 height 113
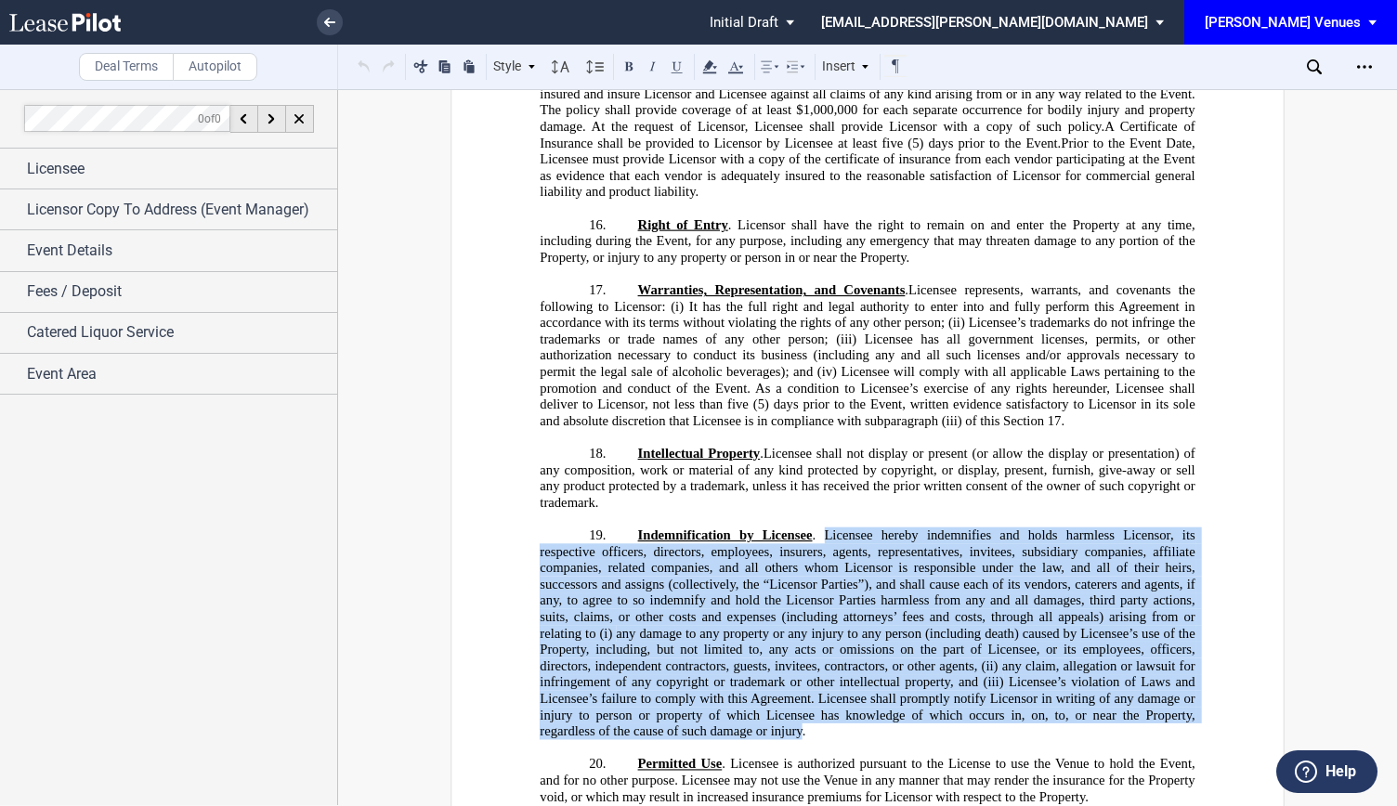
drag, startPoint x: 821, startPoint y: 383, endPoint x: 795, endPoint y: 568, distance: 187.6
click at [795, 568] on span "Indemnification by Licensee . Licensee hereby indemnifies and holds harmless Li…" at bounding box center [869, 634] width 659 height 212
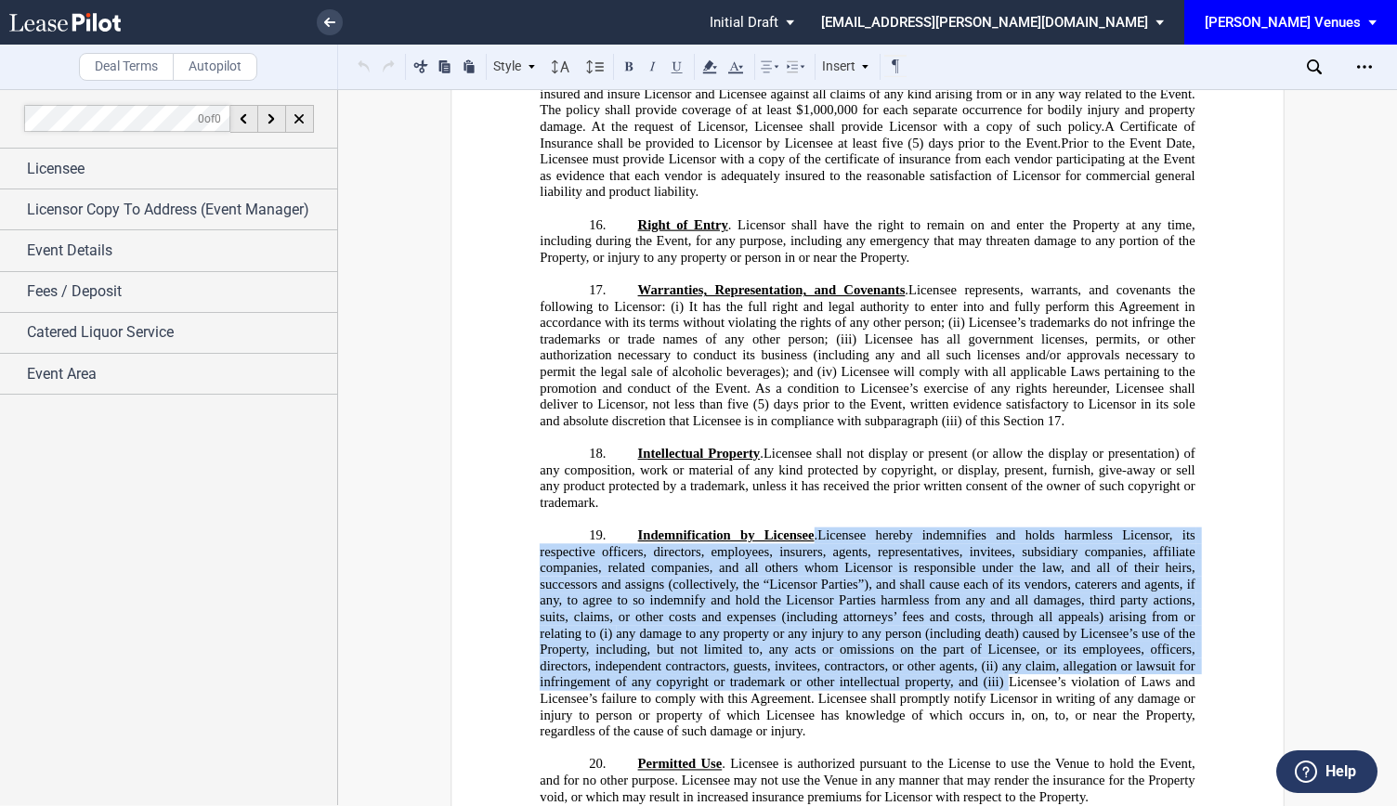
click at [820, 397] on span "(5) days prior to the Event, written evidence satisfactory to Licensor in its s…" at bounding box center [869, 413] width 659 height 32
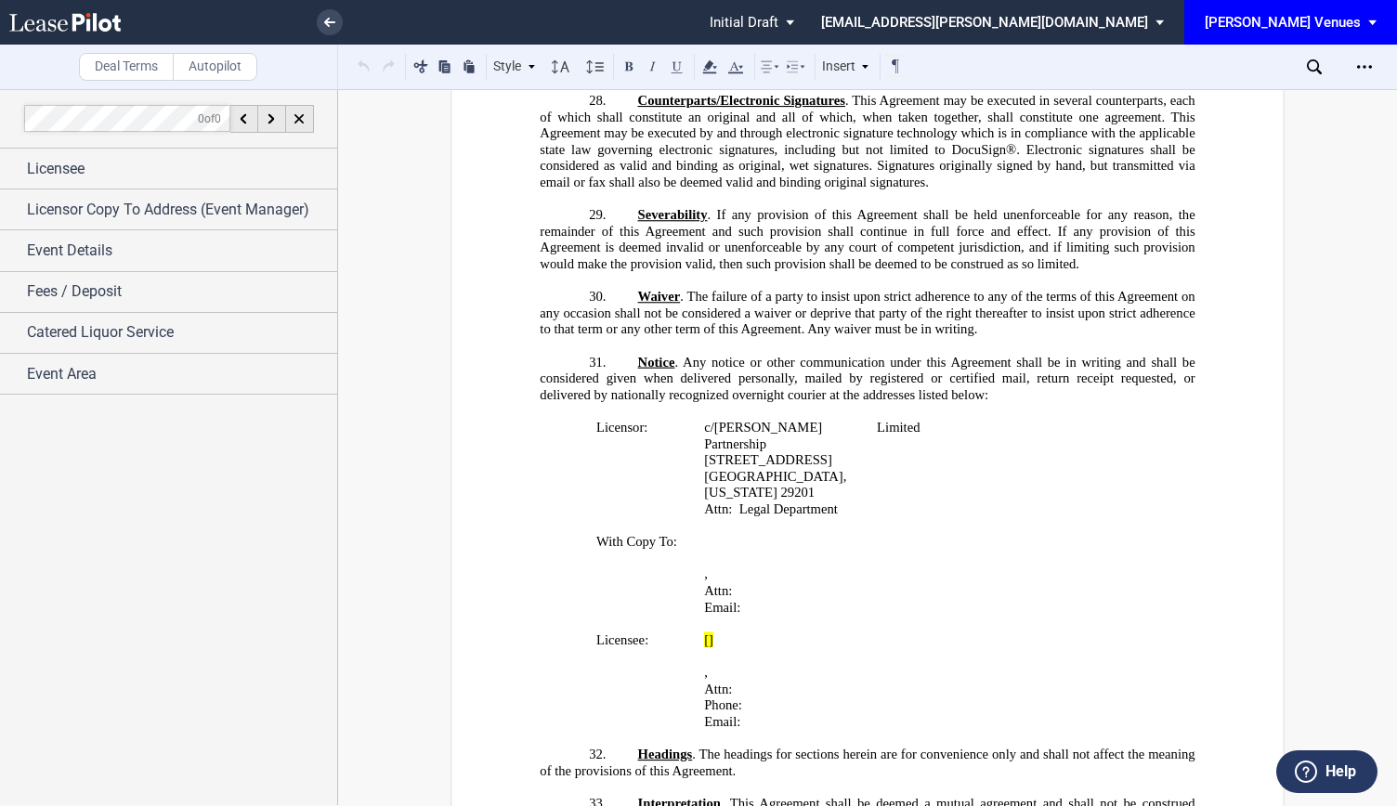
scroll to position [5666, 0]
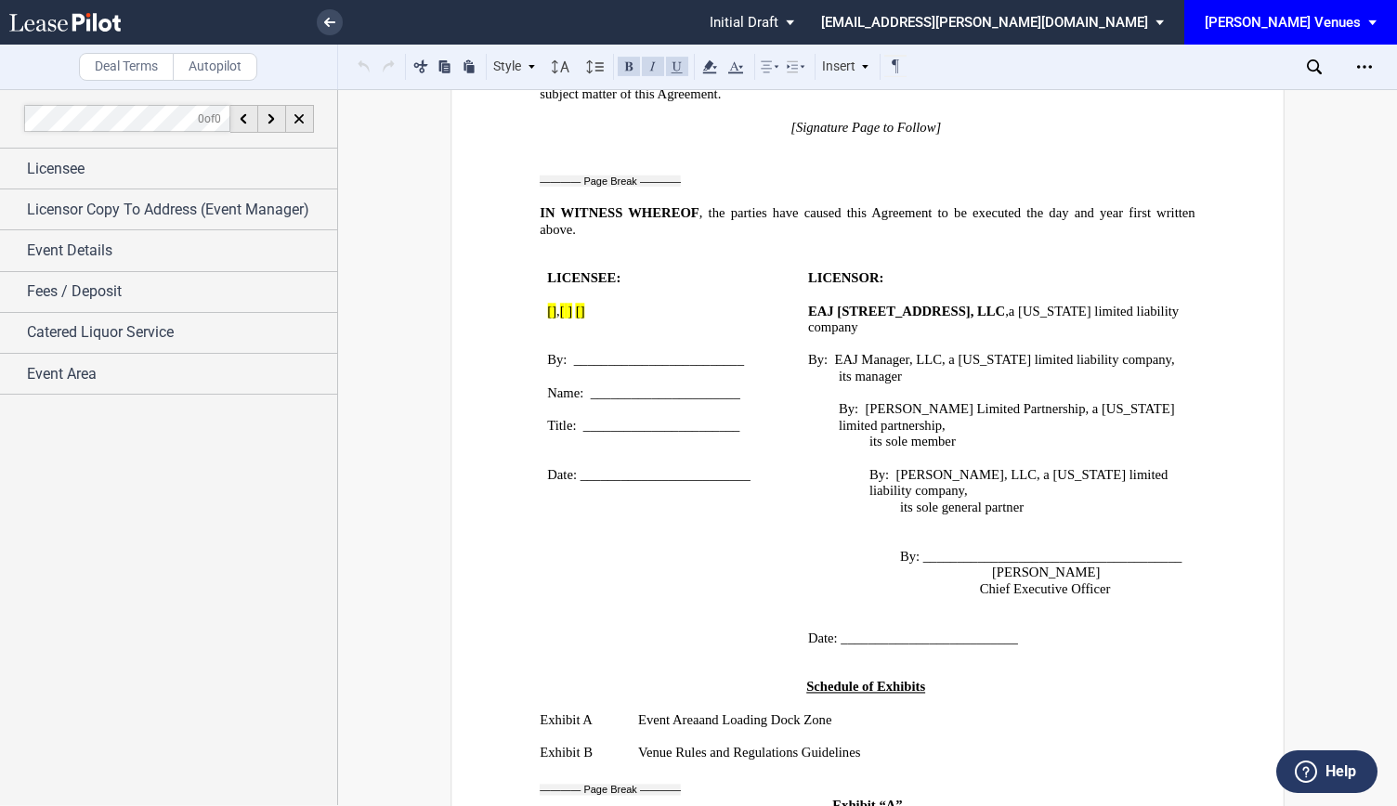
scroll to position [5451, 0]
